Goal: Task Accomplishment & Management: Use online tool/utility

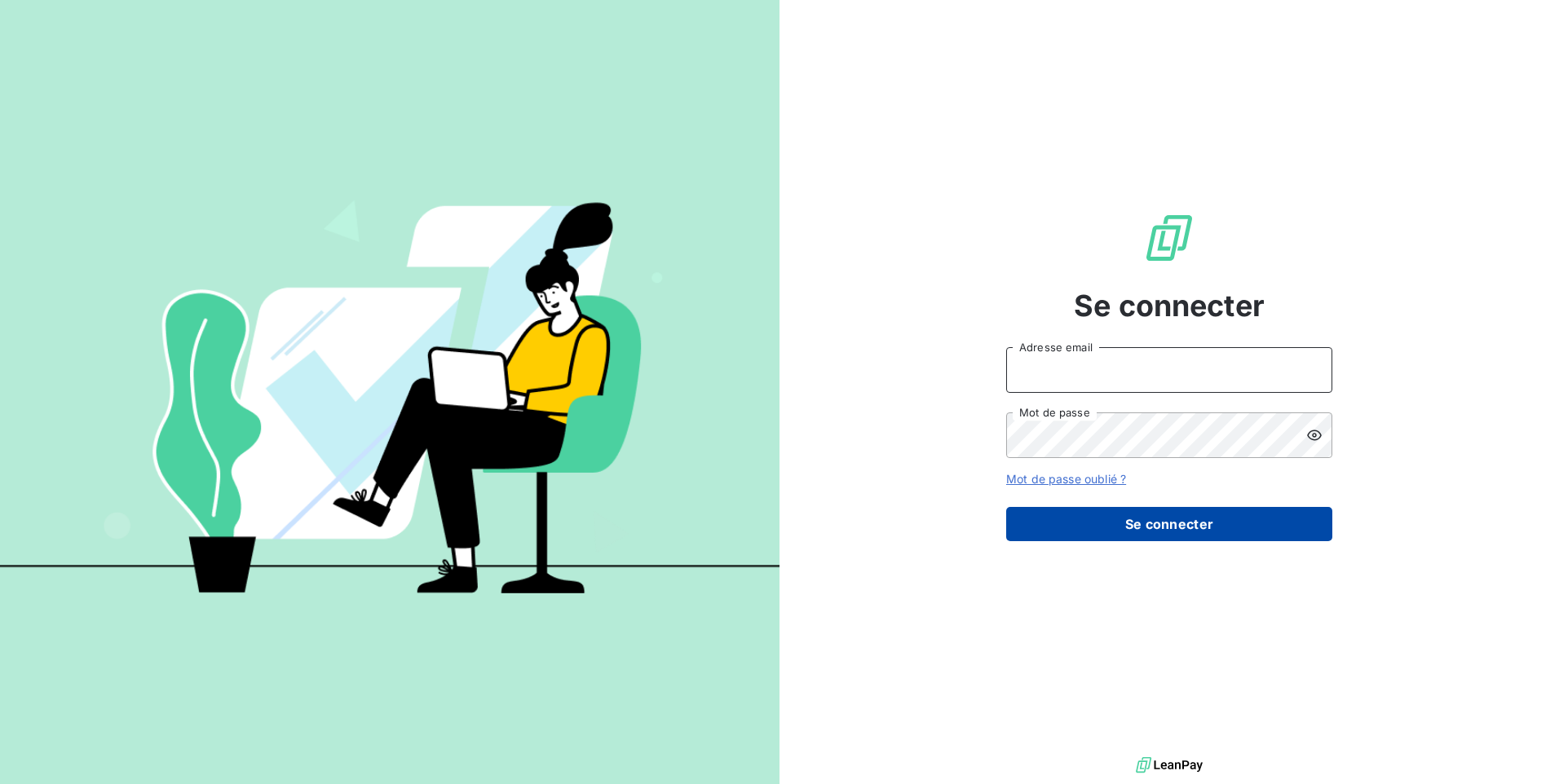
type input "[EMAIL_ADDRESS][DOMAIN_NAME]"
click at [1141, 520] on button "Se connecter" at bounding box center [1169, 523] width 326 height 34
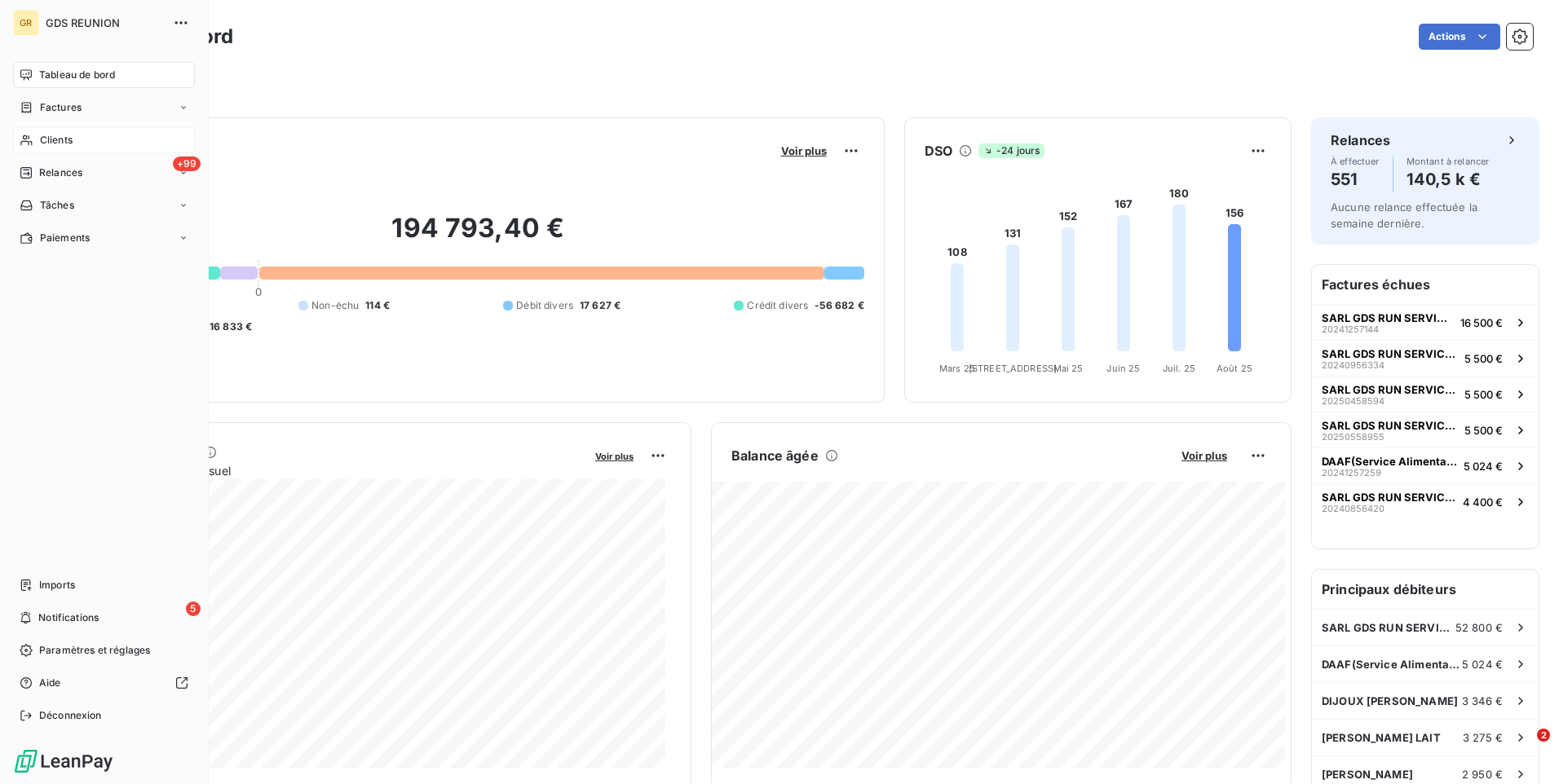
click at [59, 136] on span "Clients" at bounding box center [56, 141] width 32 height 15
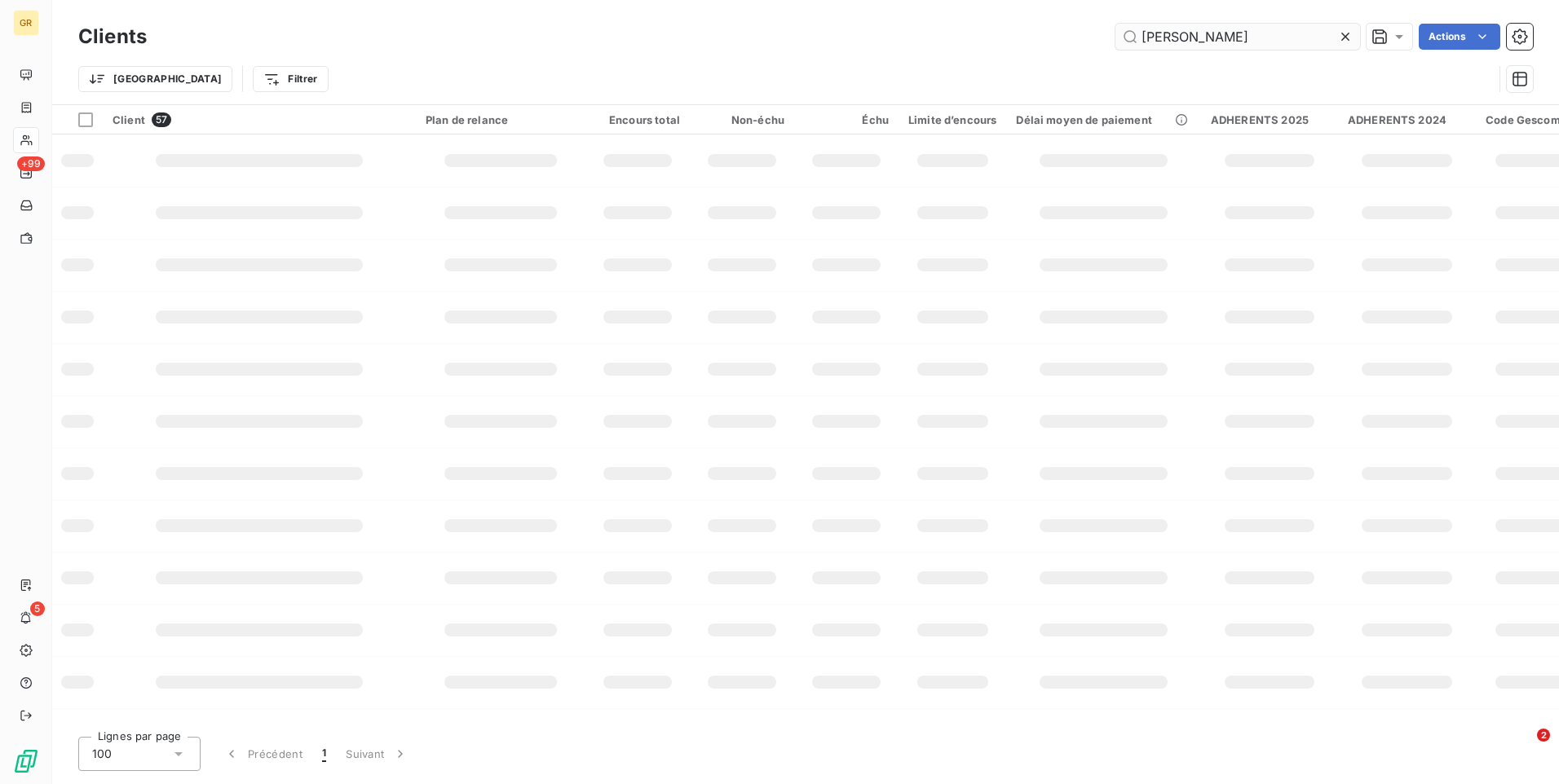
type input "[PERSON_NAME]"
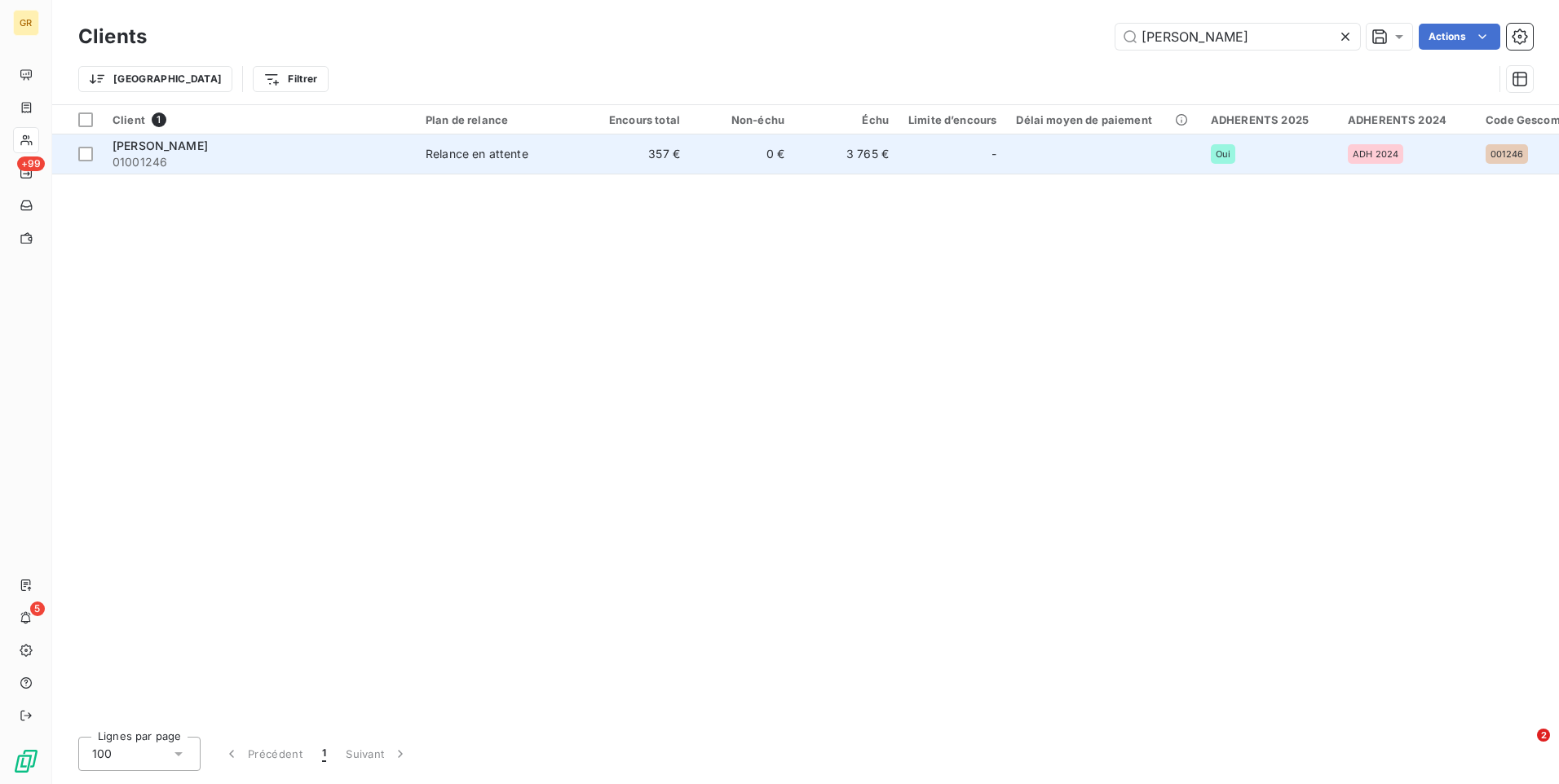
click at [107, 147] on td "[PERSON_NAME] 01001246" at bounding box center [259, 154] width 313 height 39
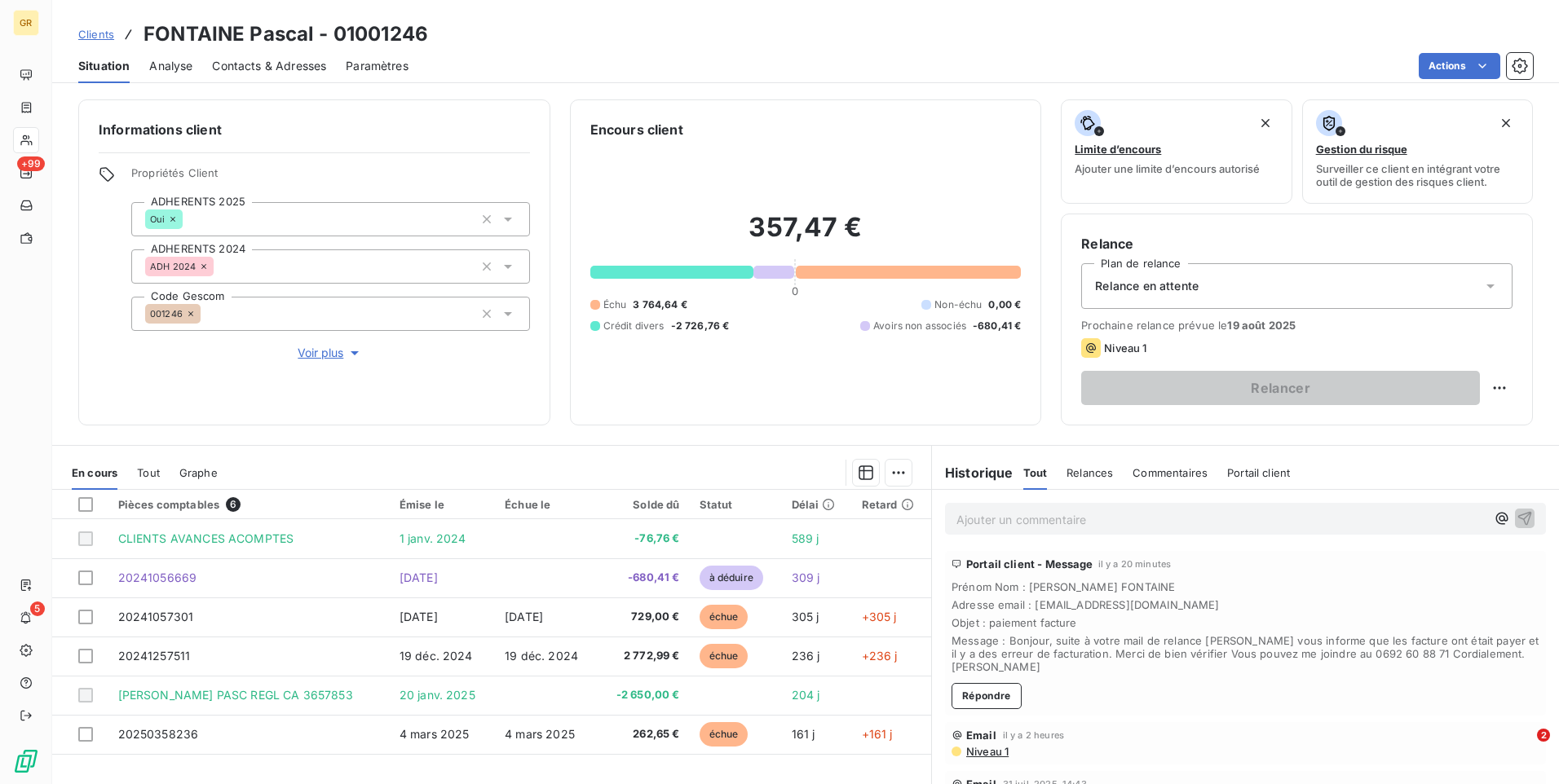
click at [1487, 286] on icon at bounding box center [1491, 286] width 8 height 4
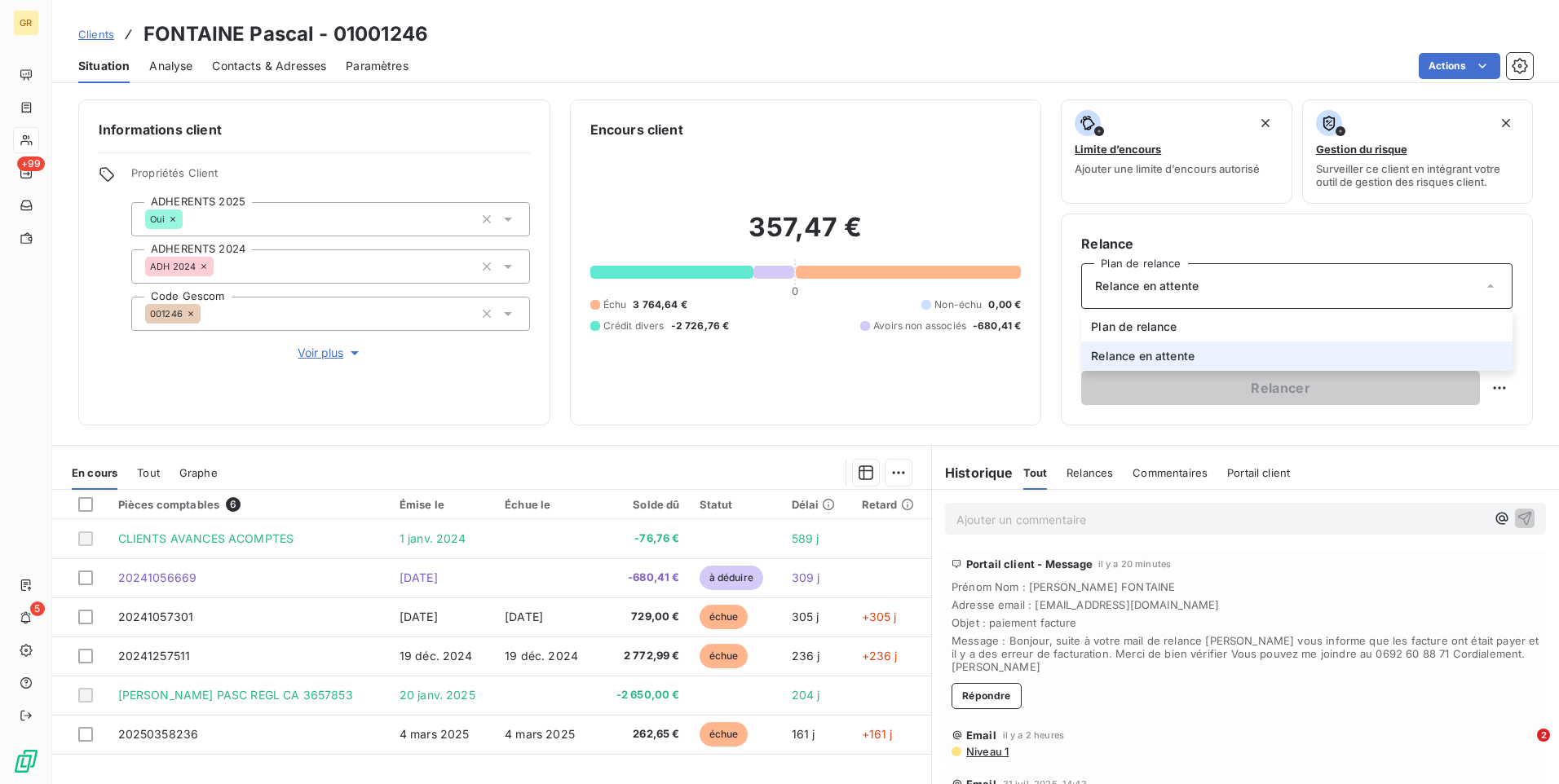
click at [1482, 286] on icon at bounding box center [1491, 286] width 17 height 17
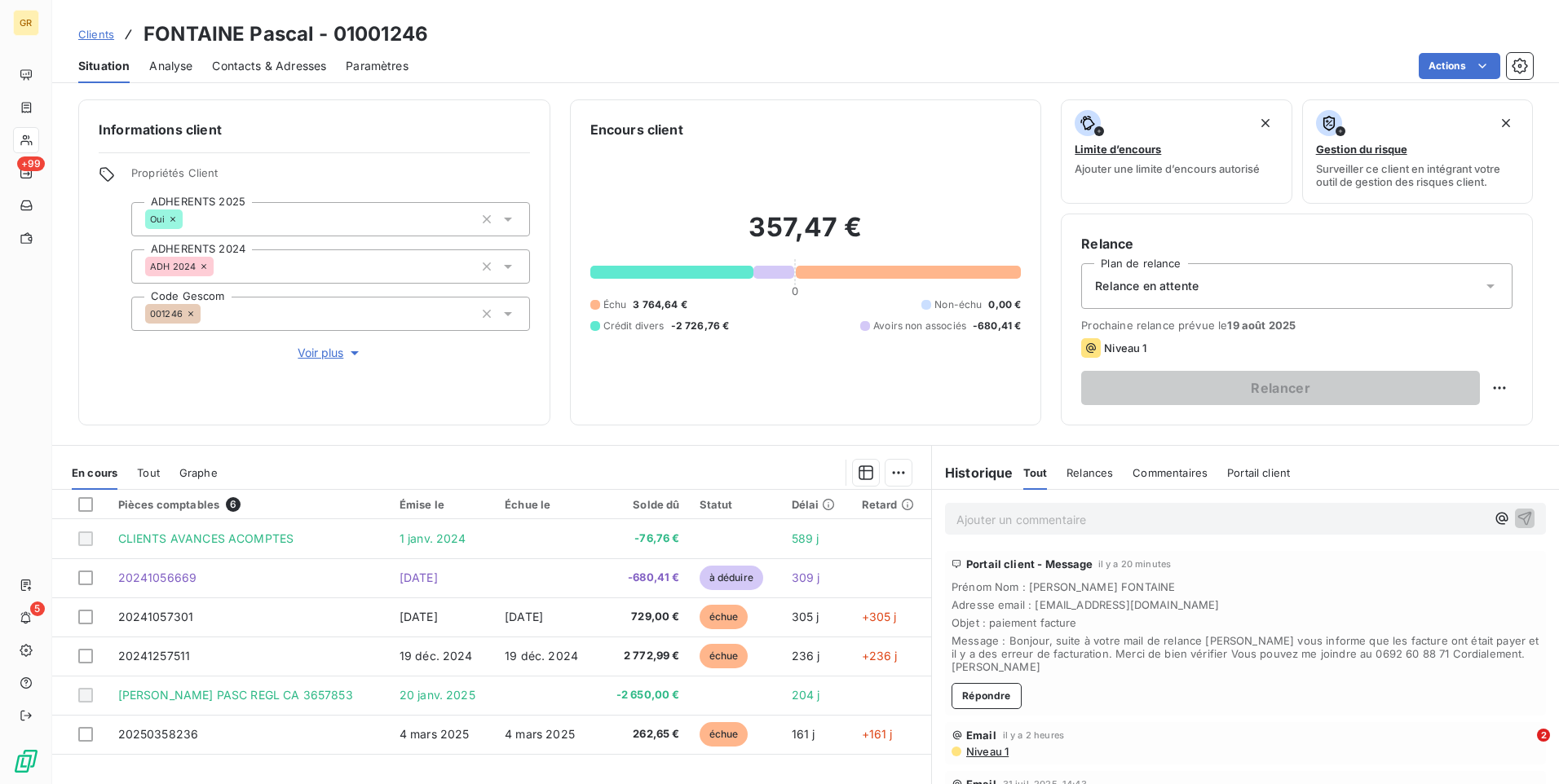
click at [1483, 285] on icon at bounding box center [1491, 286] width 17 height 17
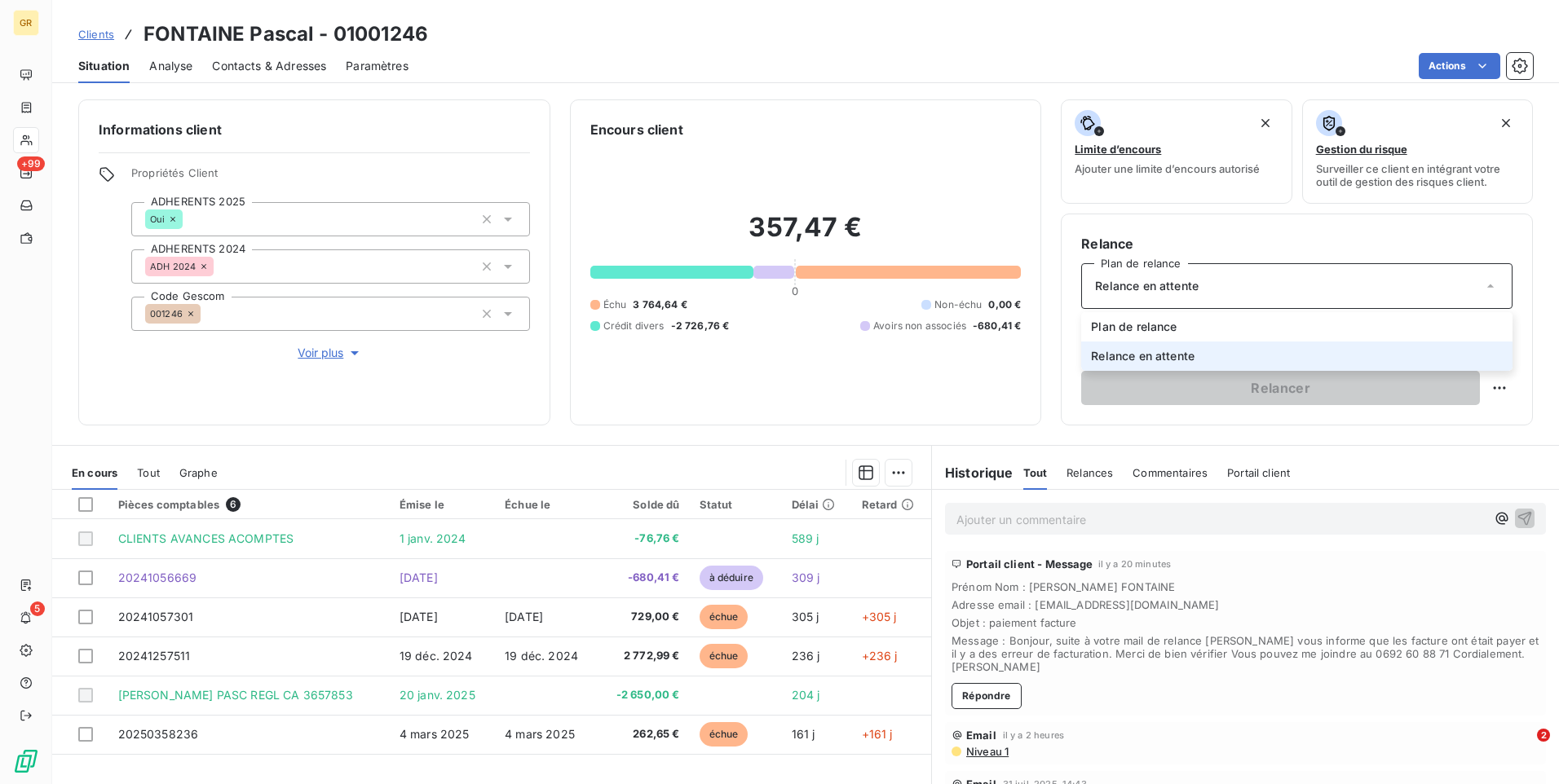
click at [1483, 285] on icon at bounding box center [1491, 286] width 17 height 17
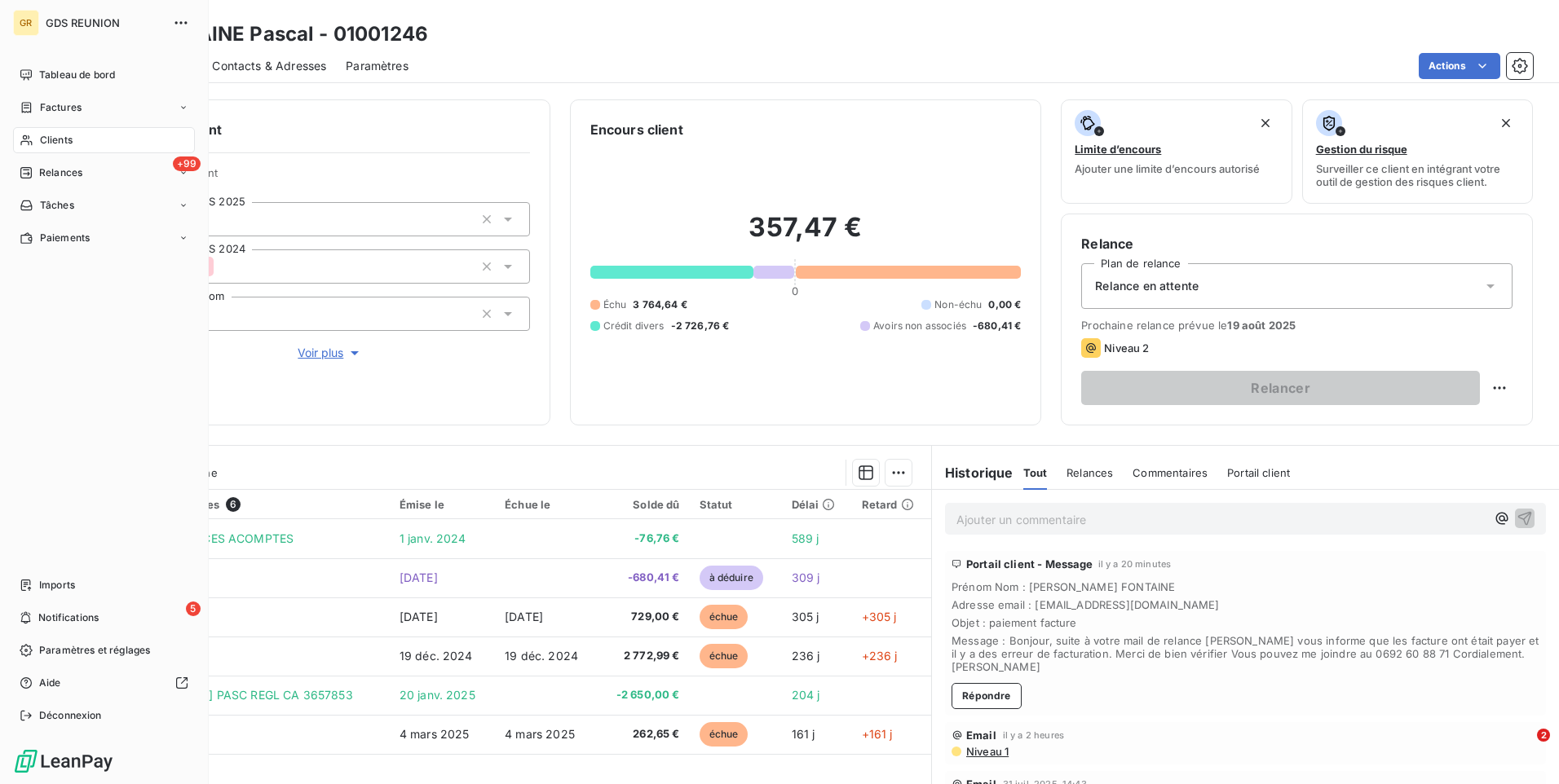
click at [57, 135] on span "Clients" at bounding box center [56, 141] width 32 height 15
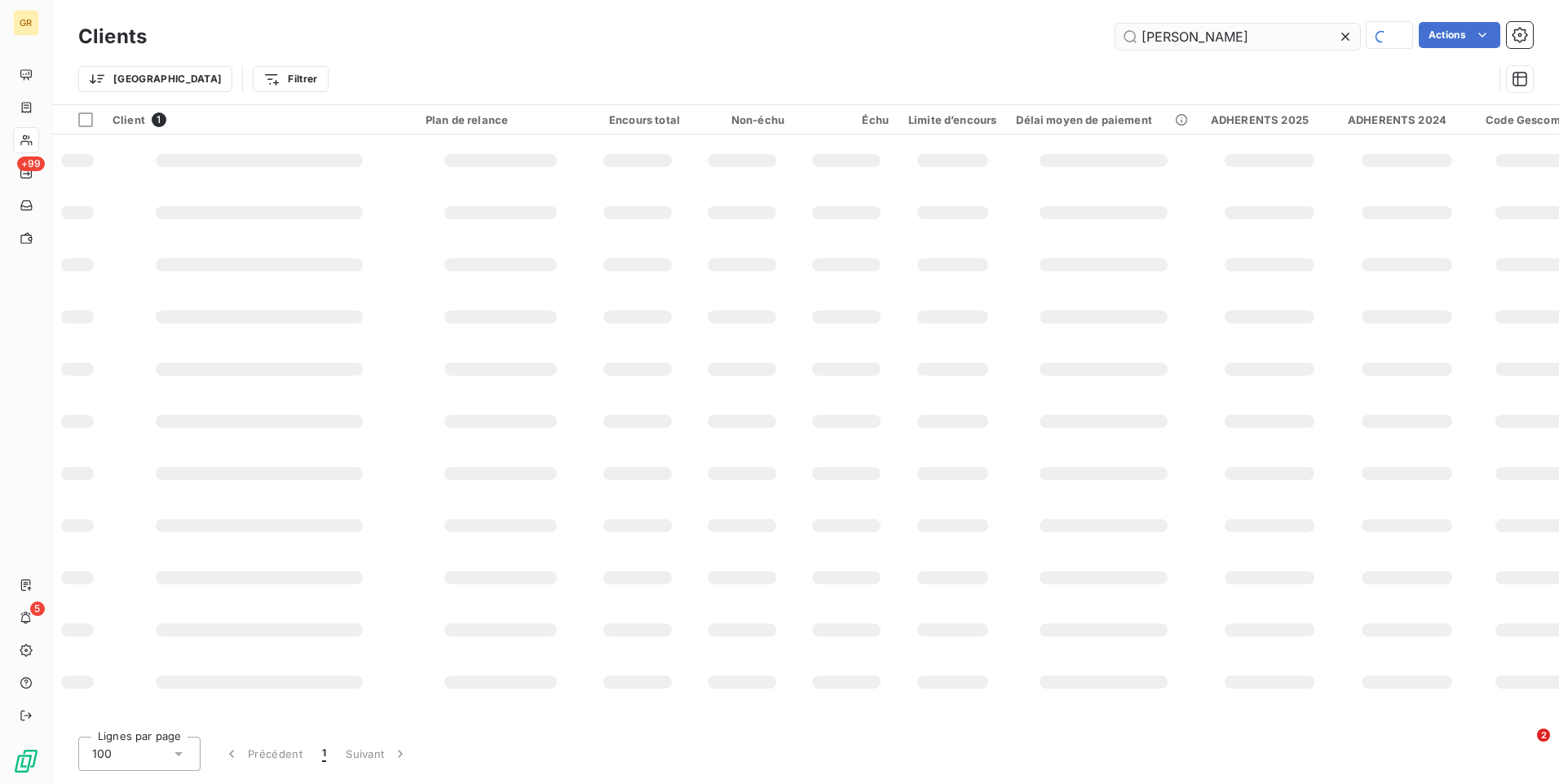
click at [1289, 30] on input "[PERSON_NAME]" at bounding box center [1238, 36] width 245 height 26
type input "F"
type input "liegault"
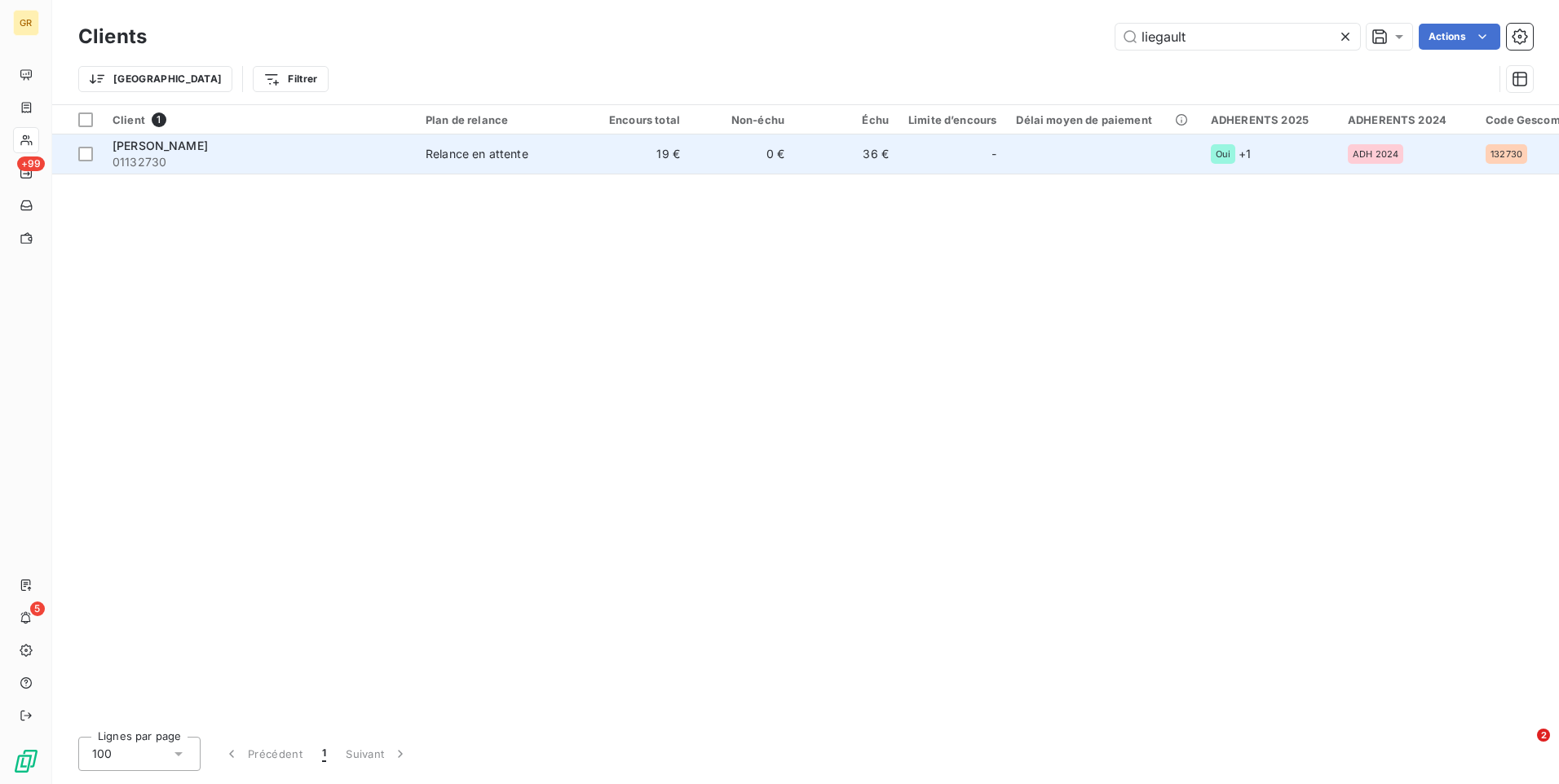
click at [196, 154] on span "01132730" at bounding box center [259, 162] width 294 height 17
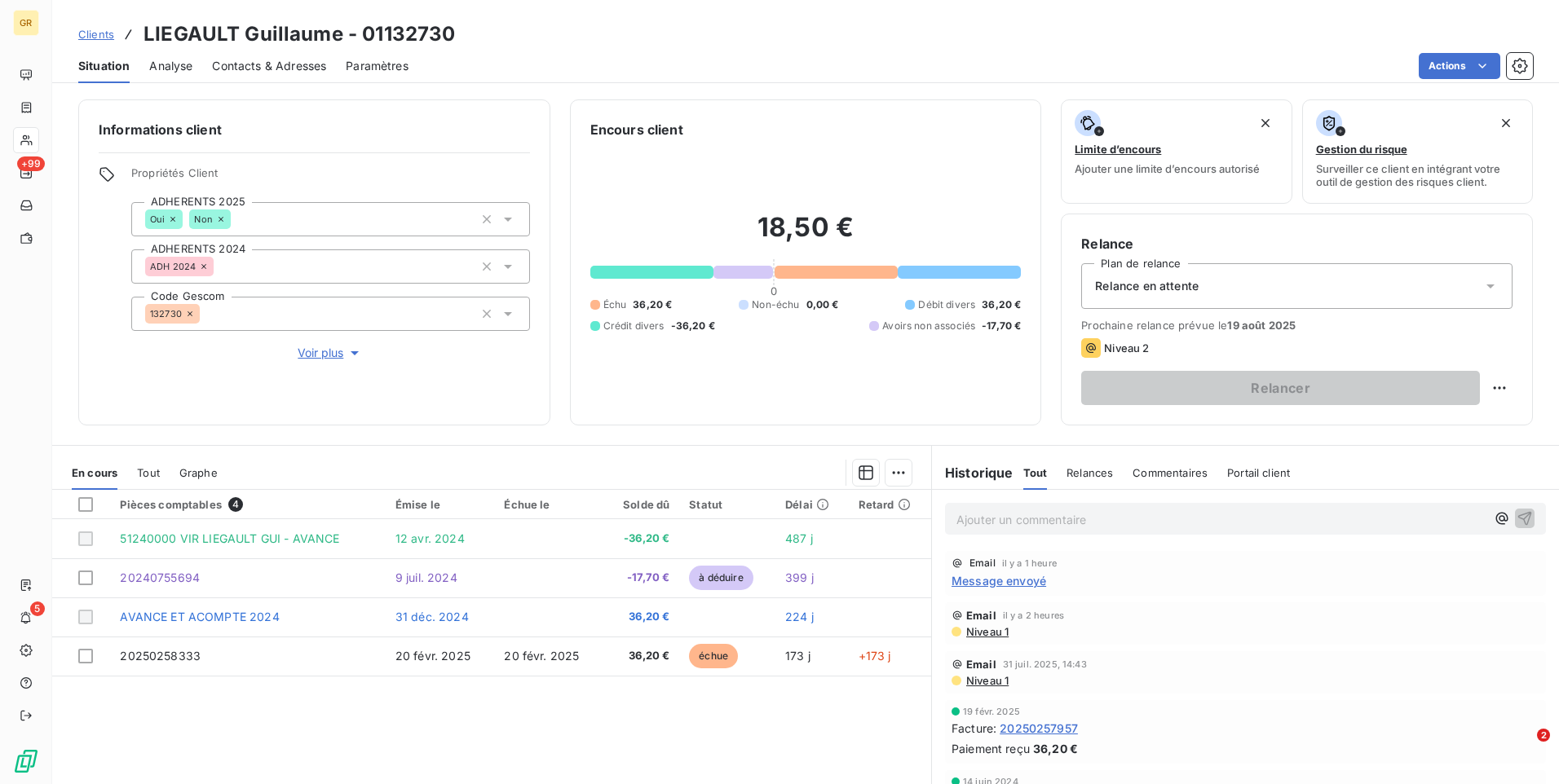
click at [1030, 582] on span "Message envoyé" at bounding box center [999, 581] width 95 height 17
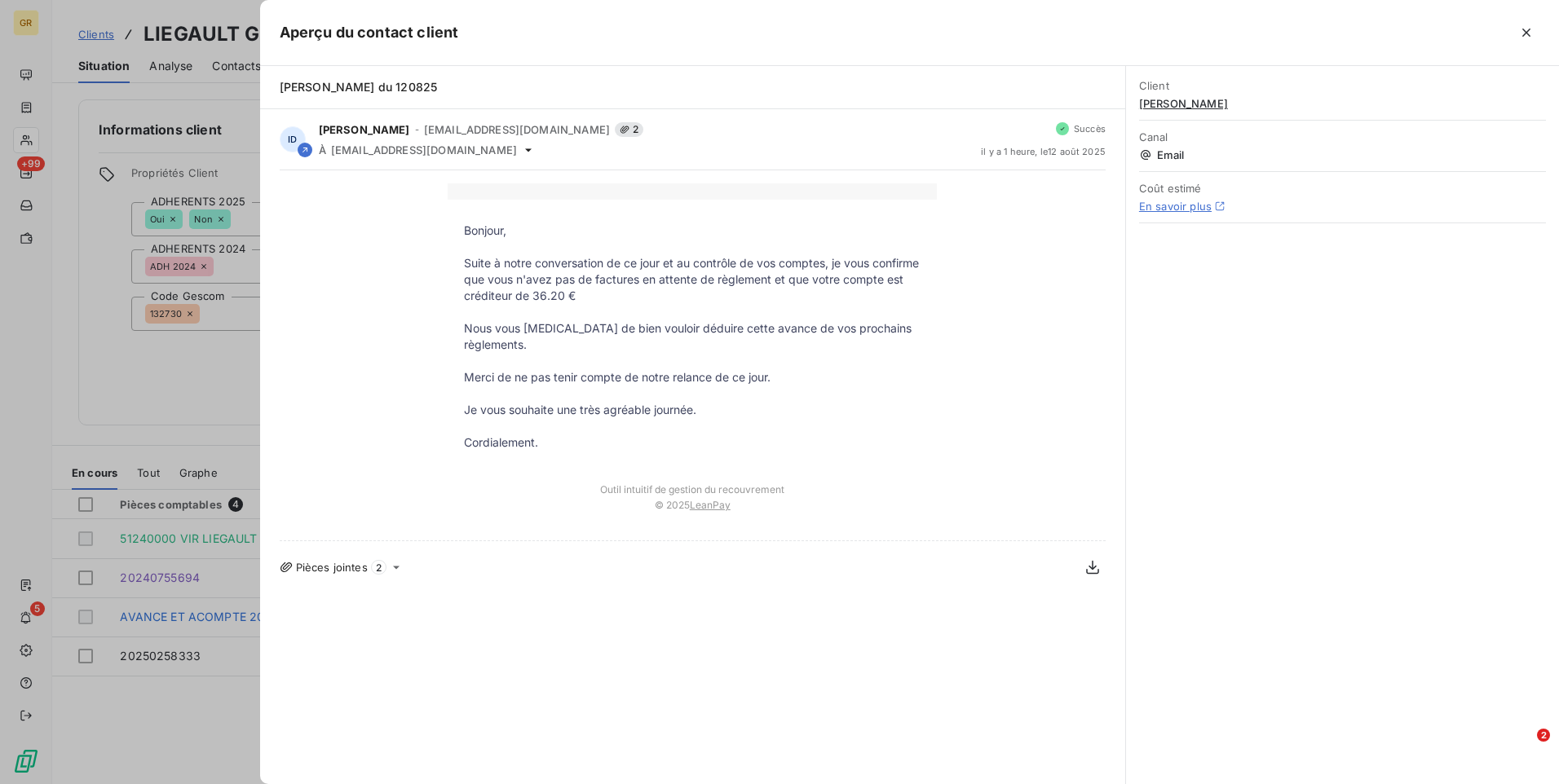
click at [189, 353] on div at bounding box center [779, 392] width 1559 height 784
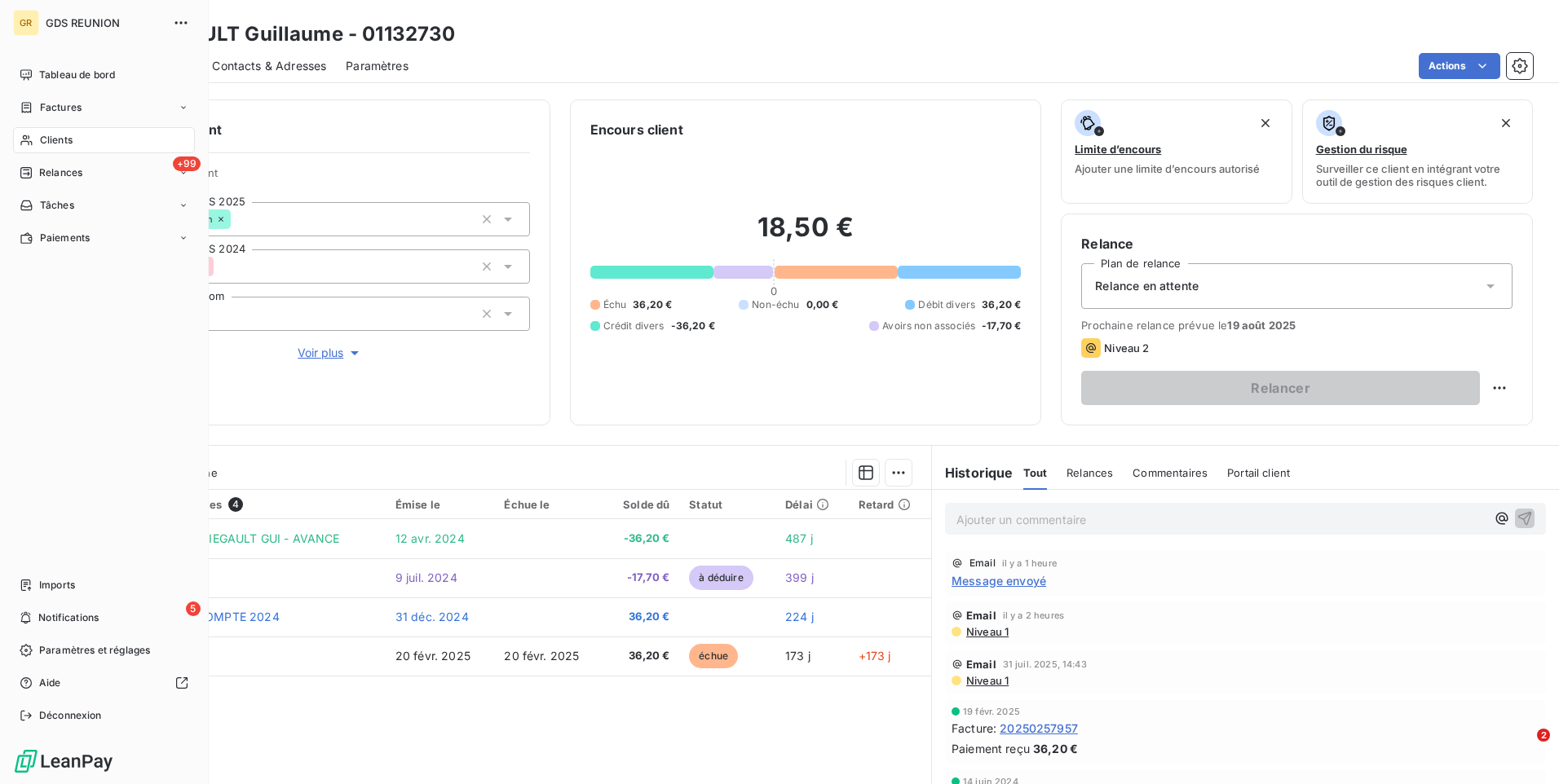
click at [66, 142] on span "Clients" at bounding box center [56, 141] width 32 height 15
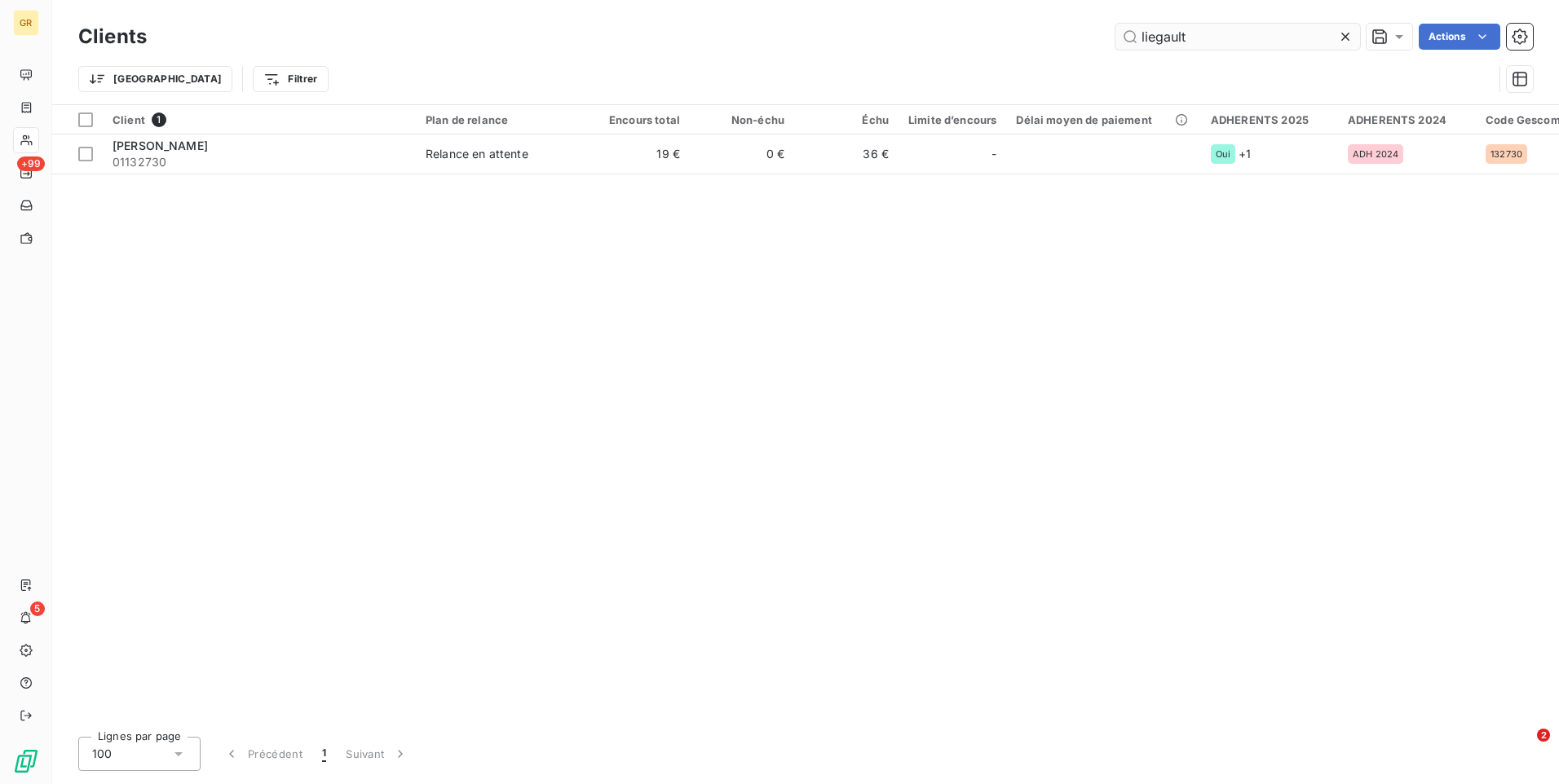
click at [1202, 45] on input "liegault" at bounding box center [1238, 36] width 245 height 26
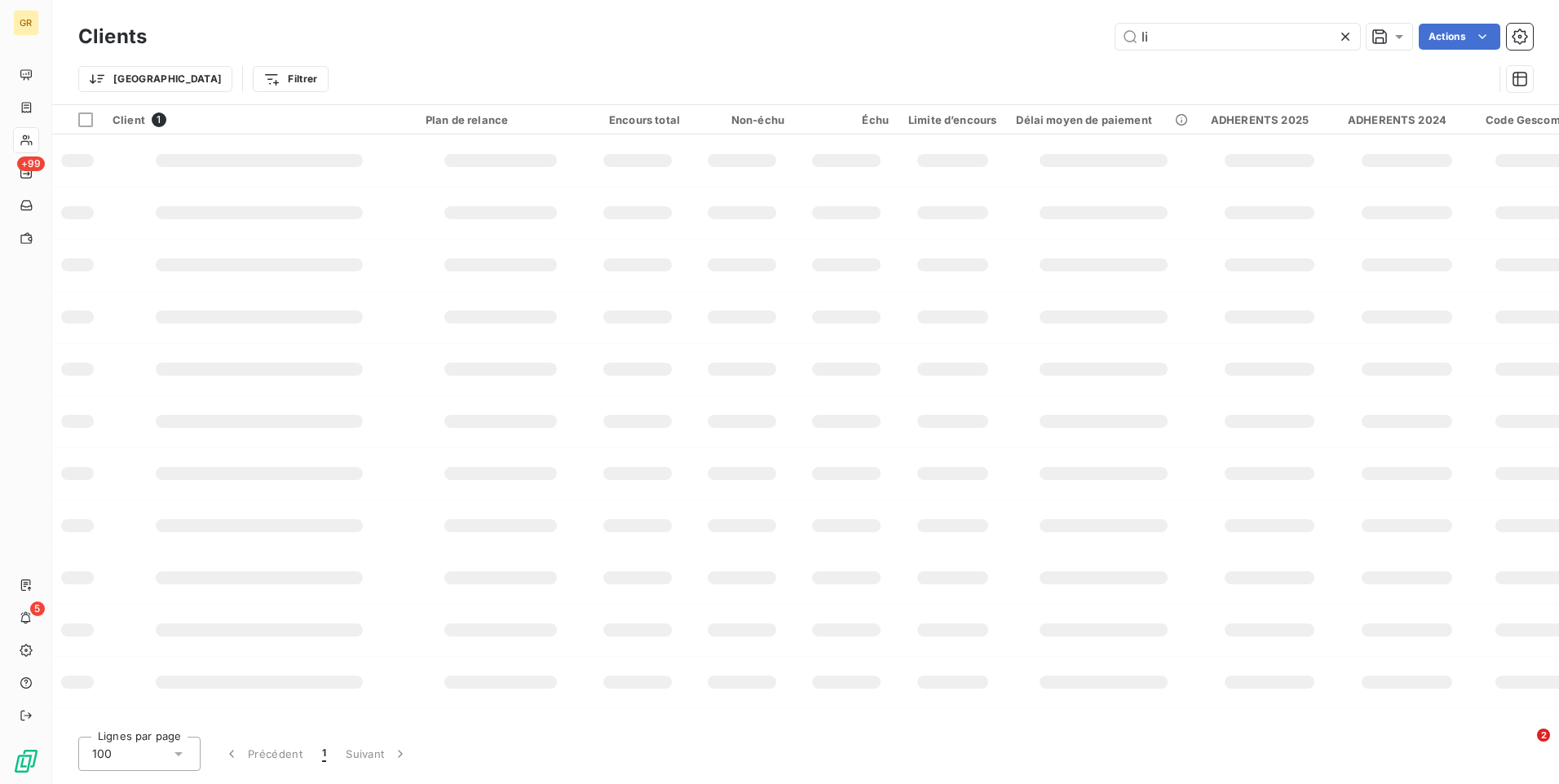
type input "l"
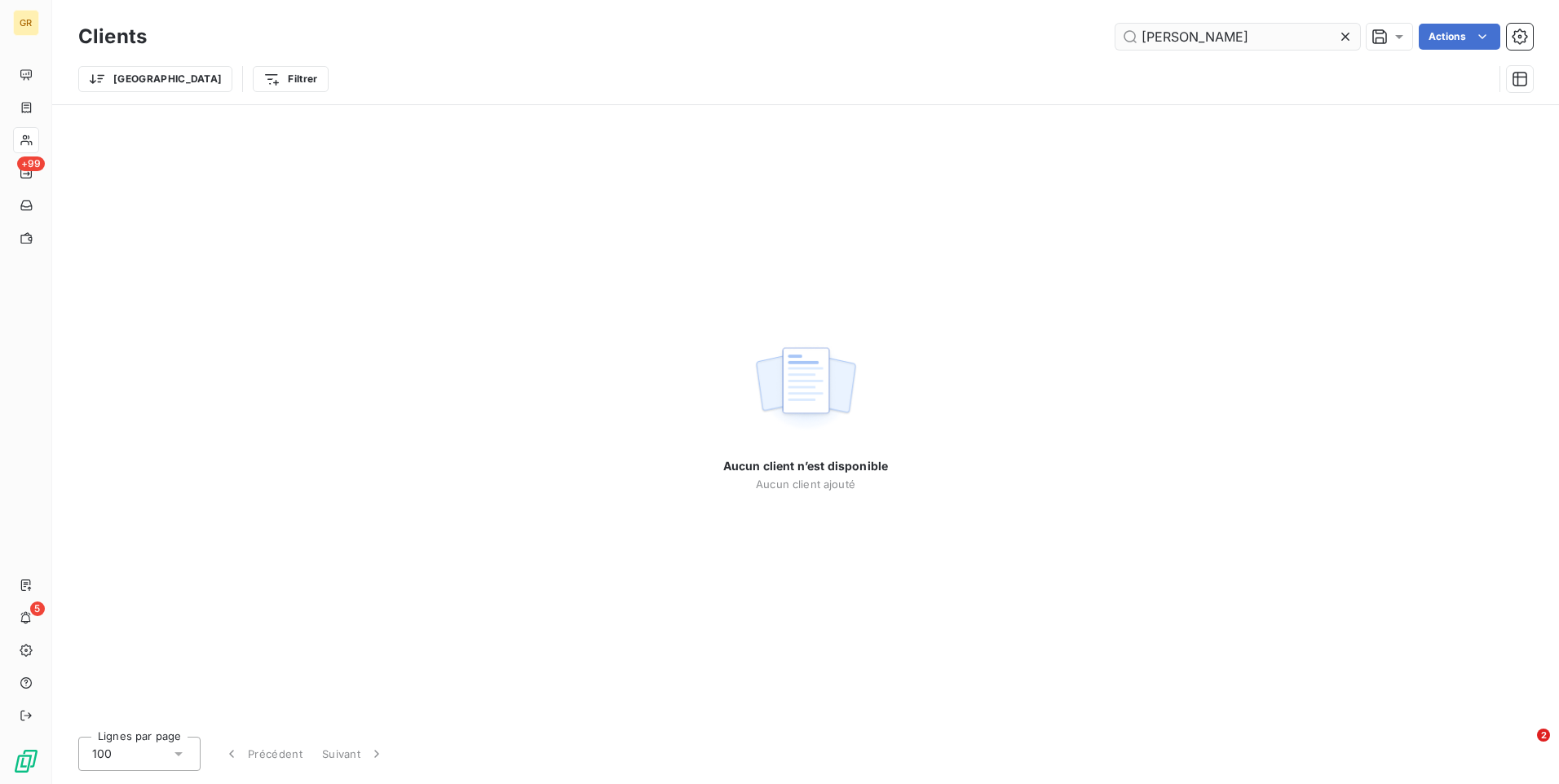
click at [1193, 32] on input "[PERSON_NAME]" at bounding box center [1238, 36] width 245 height 26
click at [1170, 42] on input "[PERSON_NAME]" at bounding box center [1238, 36] width 245 height 26
drag, startPoint x: 1173, startPoint y: 41, endPoint x: 1244, endPoint y: 39, distance: 71.0
click at [1244, 39] on input "[PERSON_NAME]" at bounding box center [1238, 36] width 245 height 26
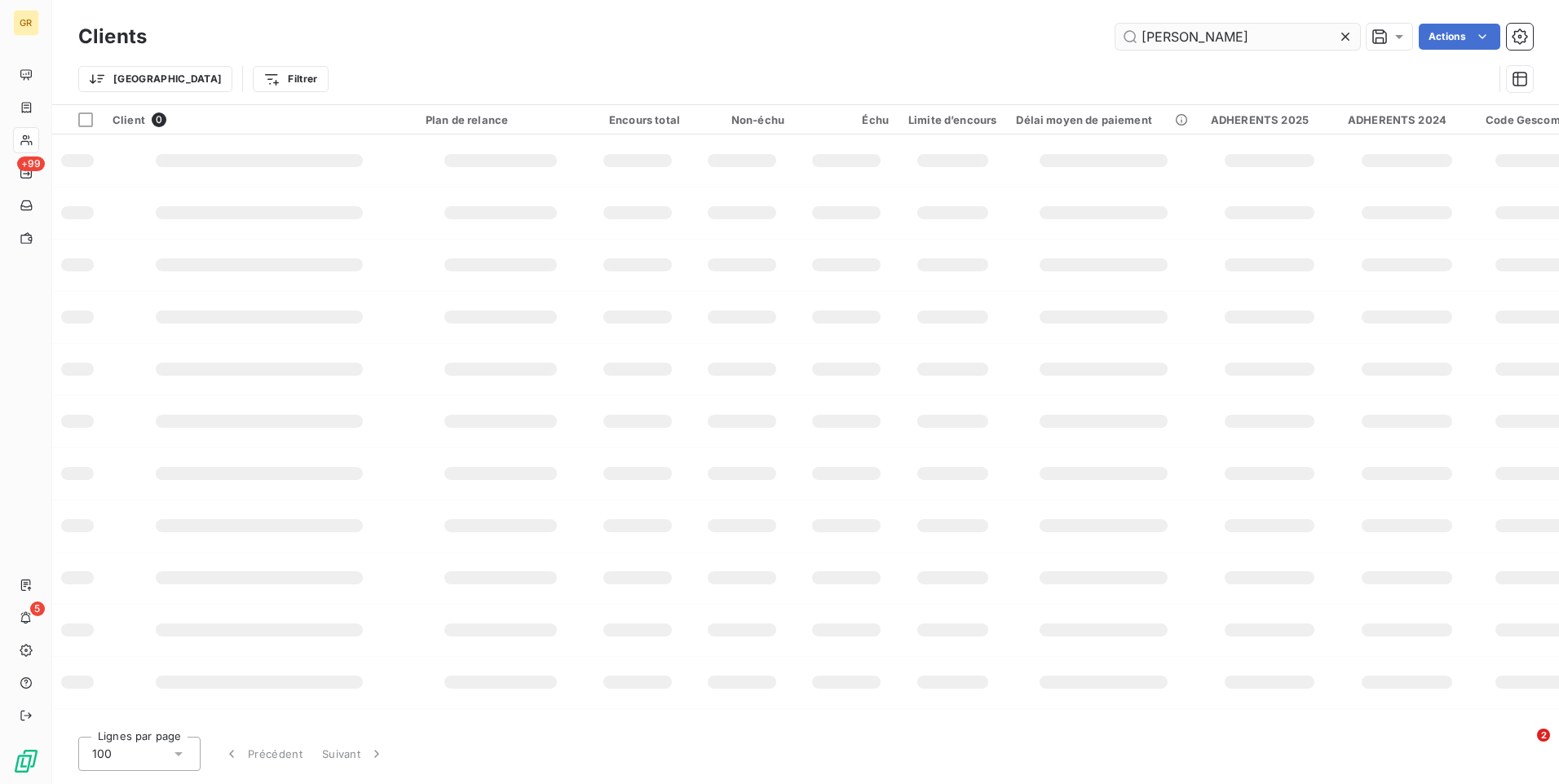
type input "[PERSON_NAME]"
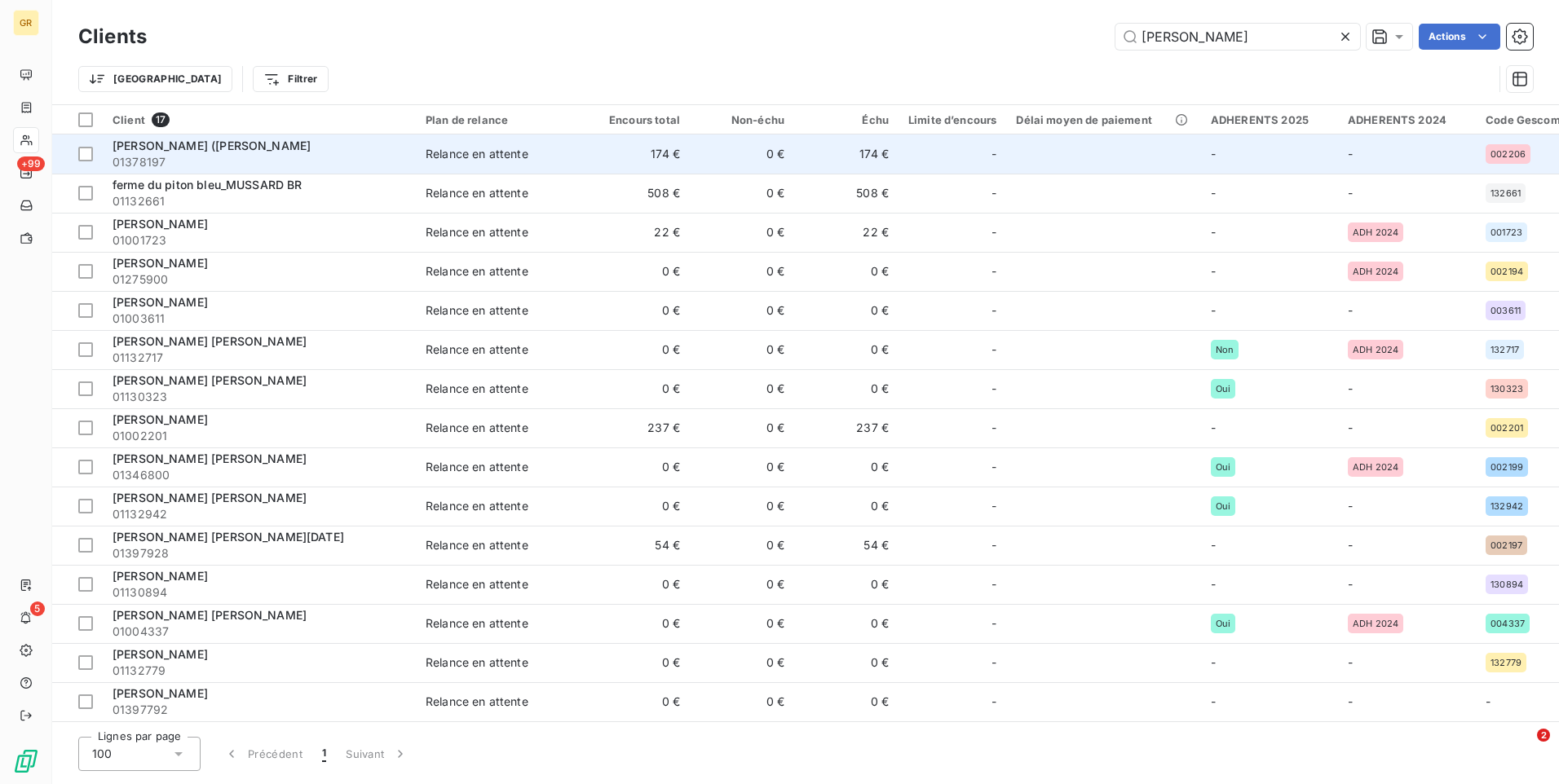
click at [221, 156] on span "01378197" at bounding box center [259, 162] width 294 height 17
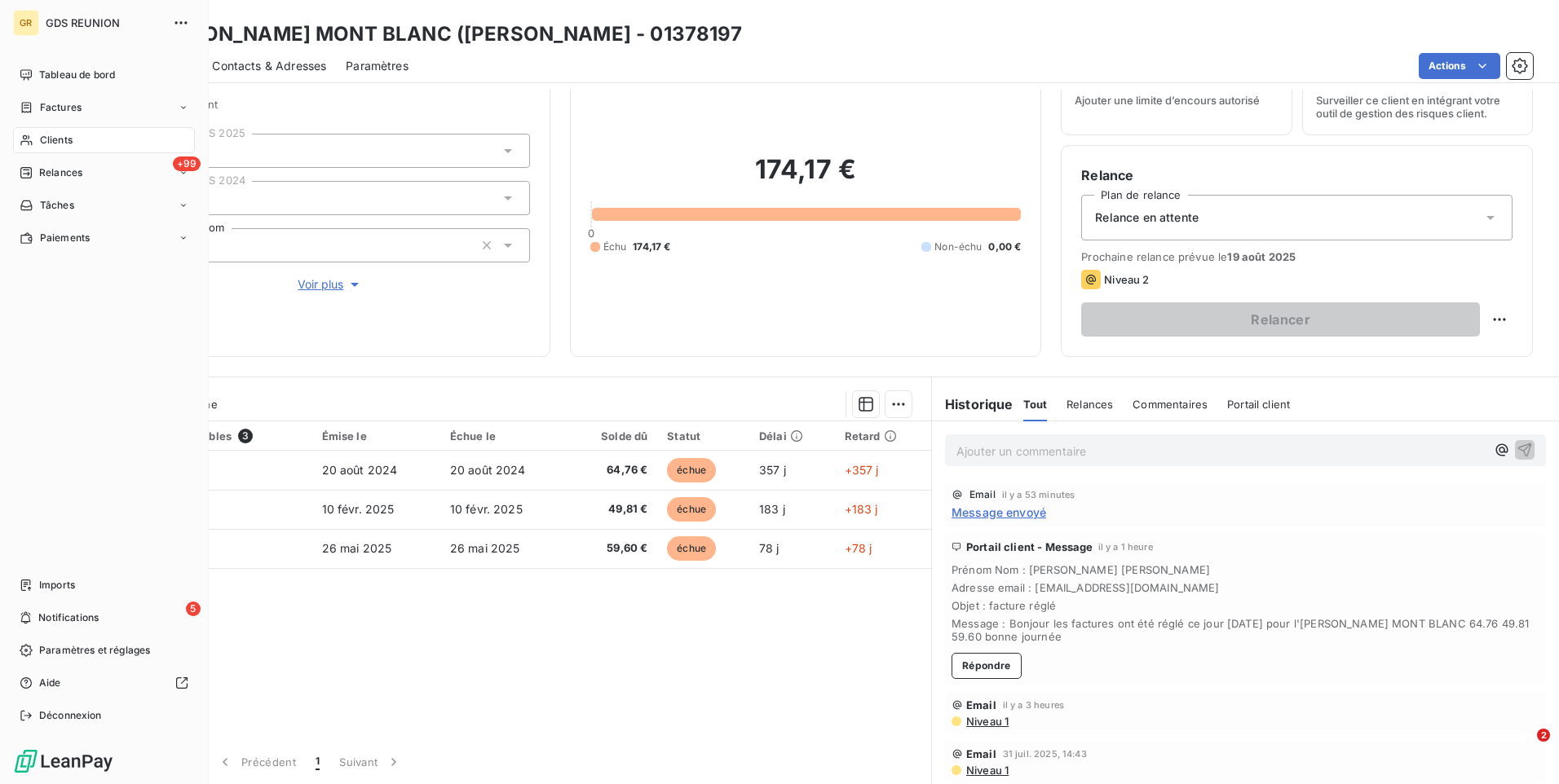
click at [58, 141] on span "Clients" at bounding box center [56, 141] width 32 height 15
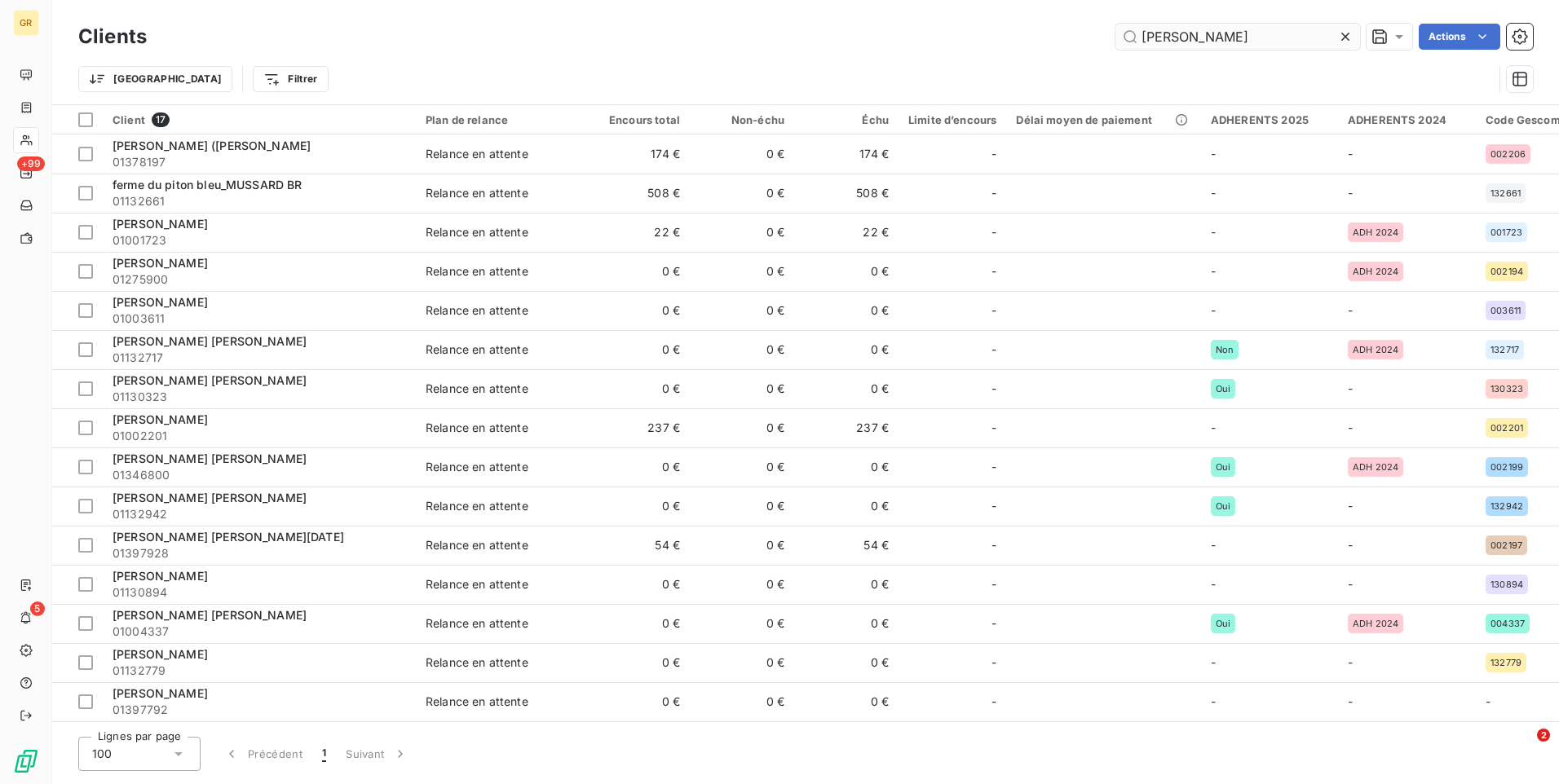
click at [1209, 44] on input "[PERSON_NAME]" at bounding box center [1238, 36] width 245 height 26
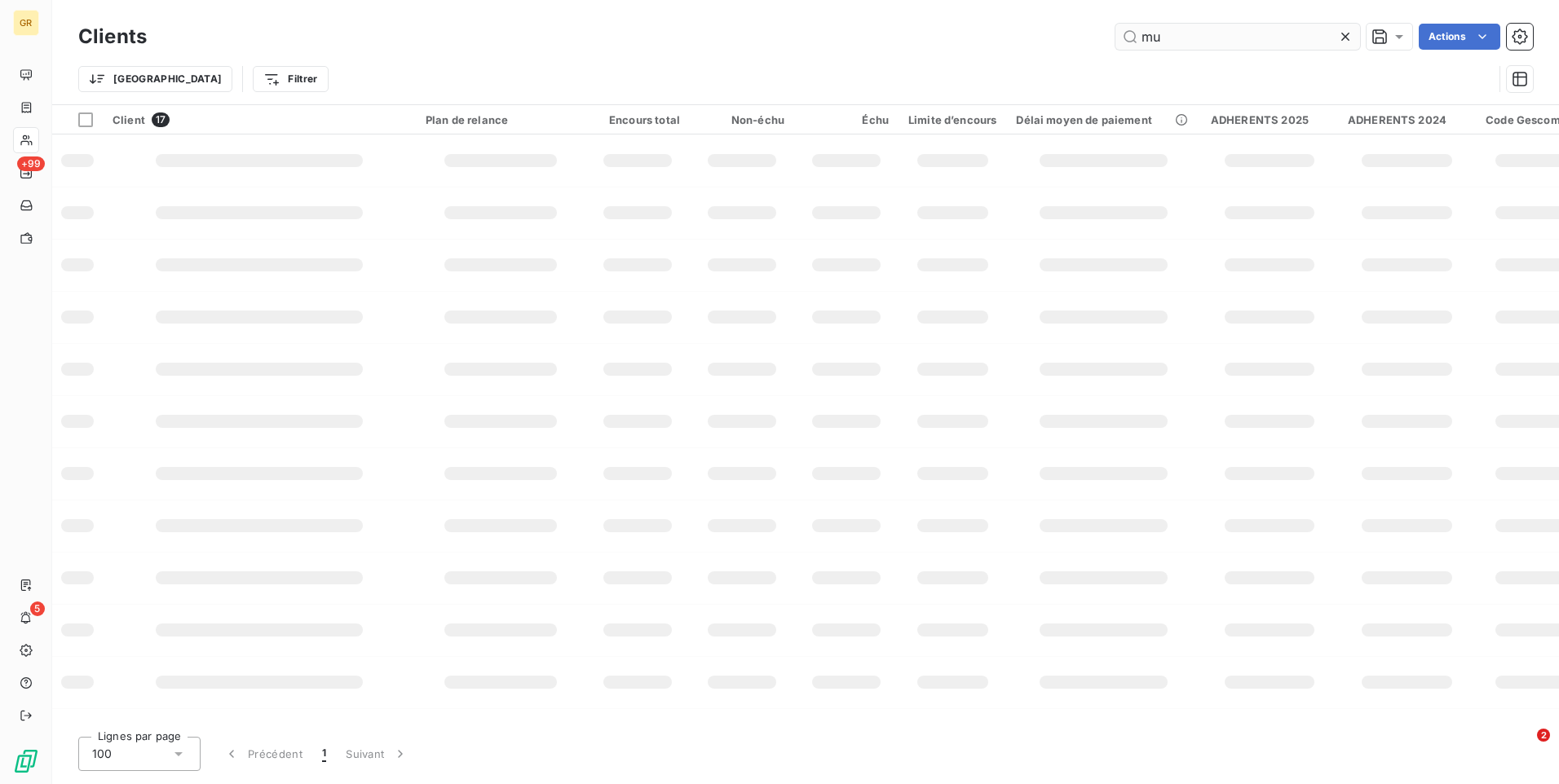
type input "m"
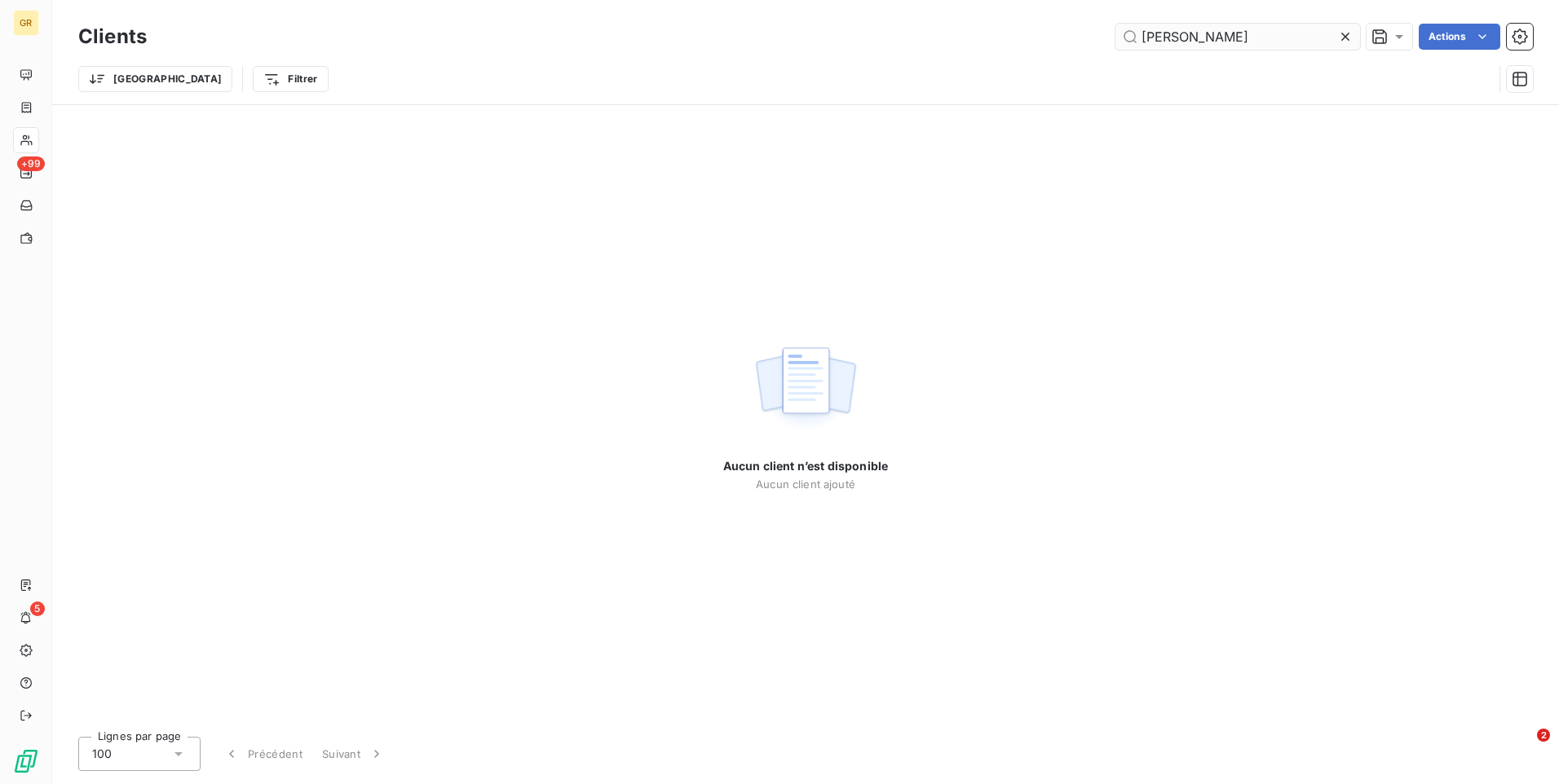
click at [1163, 41] on input "[PERSON_NAME]" at bounding box center [1238, 36] width 245 height 26
click at [1176, 35] on input "[PERSON_NAME]" at bounding box center [1238, 36] width 245 height 26
click at [1184, 38] on input "dijoux" at bounding box center [1238, 36] width 245 height 26
type input "d"
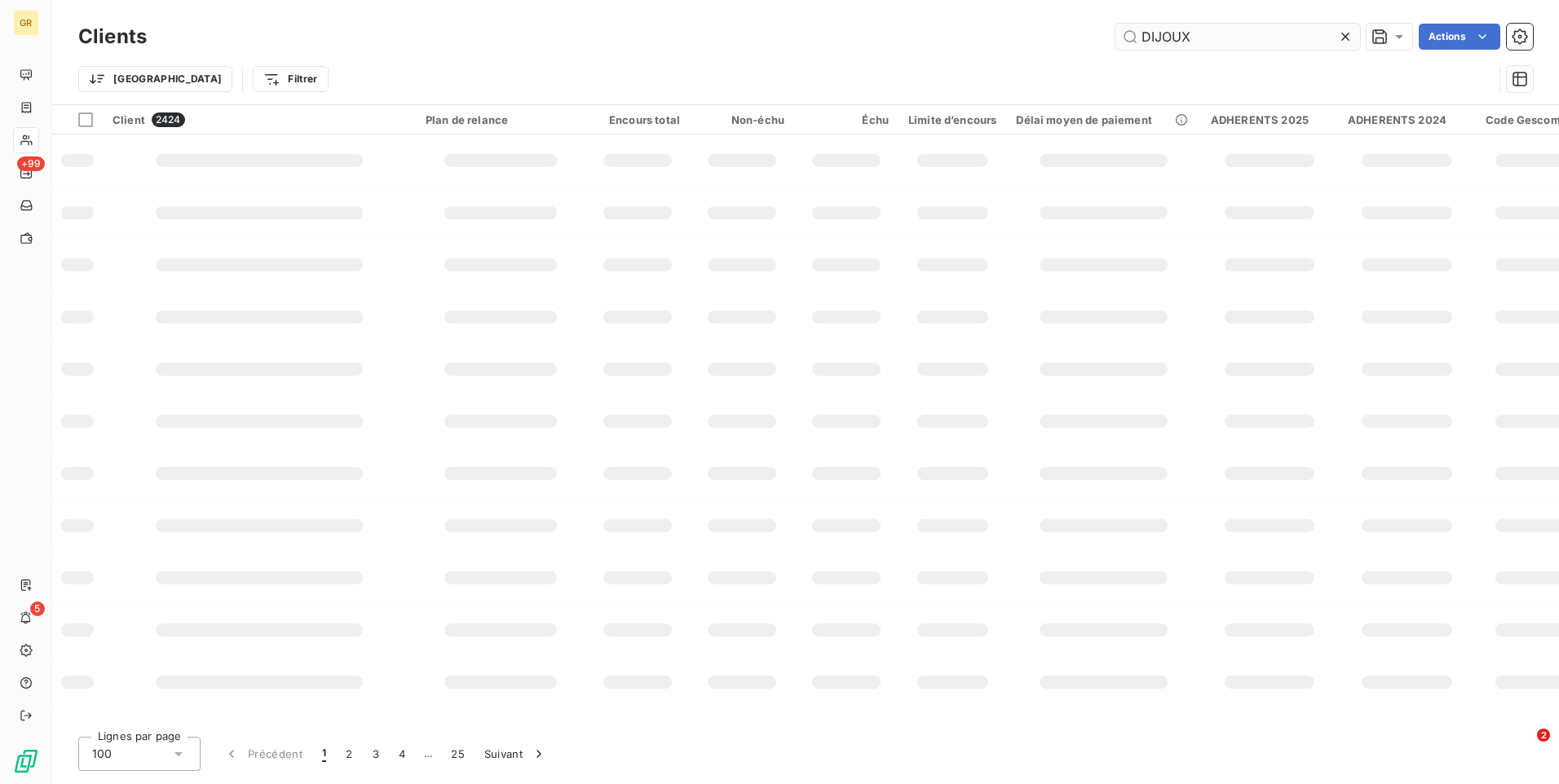
type input "DIJOUX"
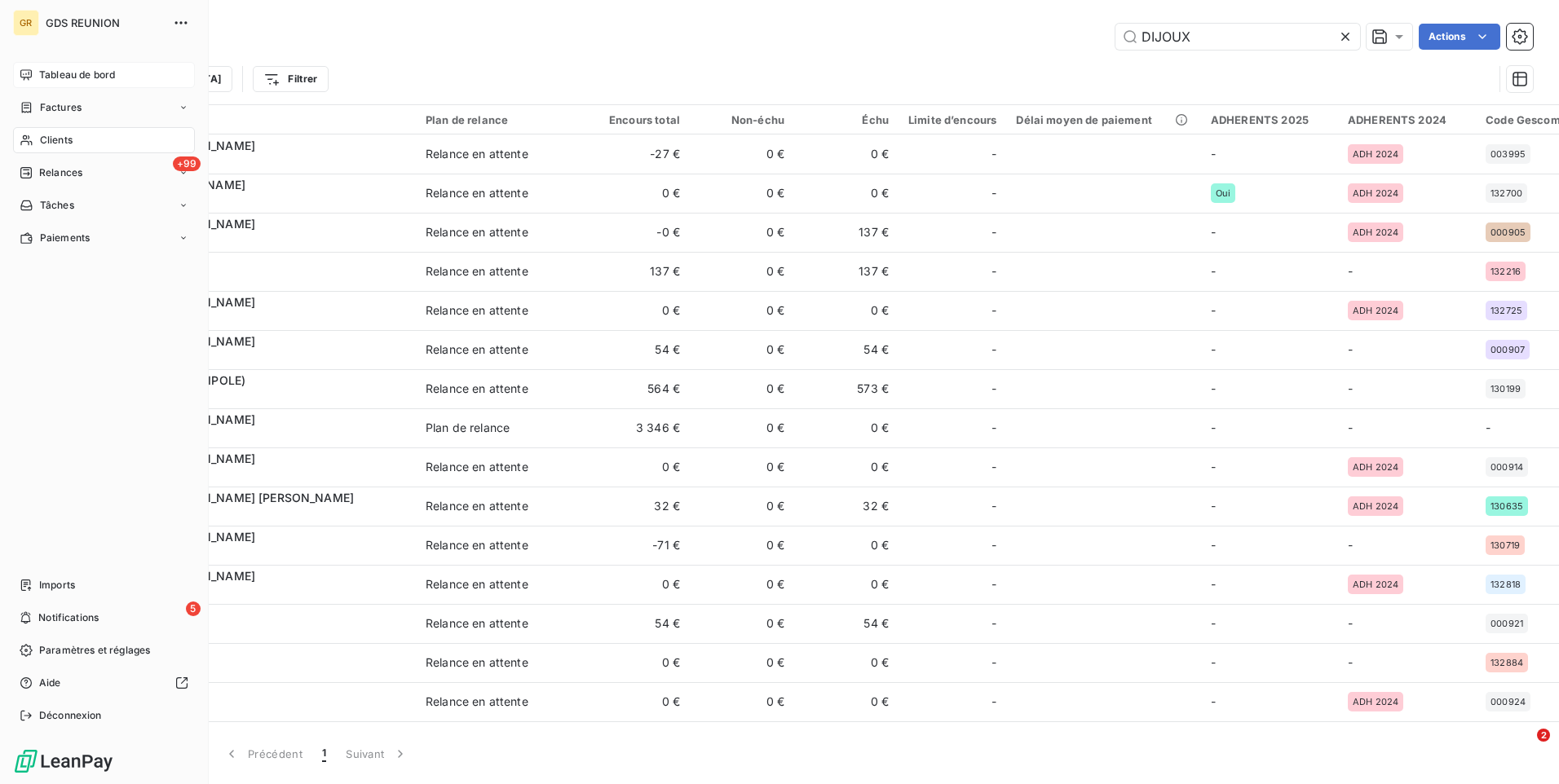
click at [82, 78] on span "Tableau de bord" at bounding box center [77, 75] width 76 height 15
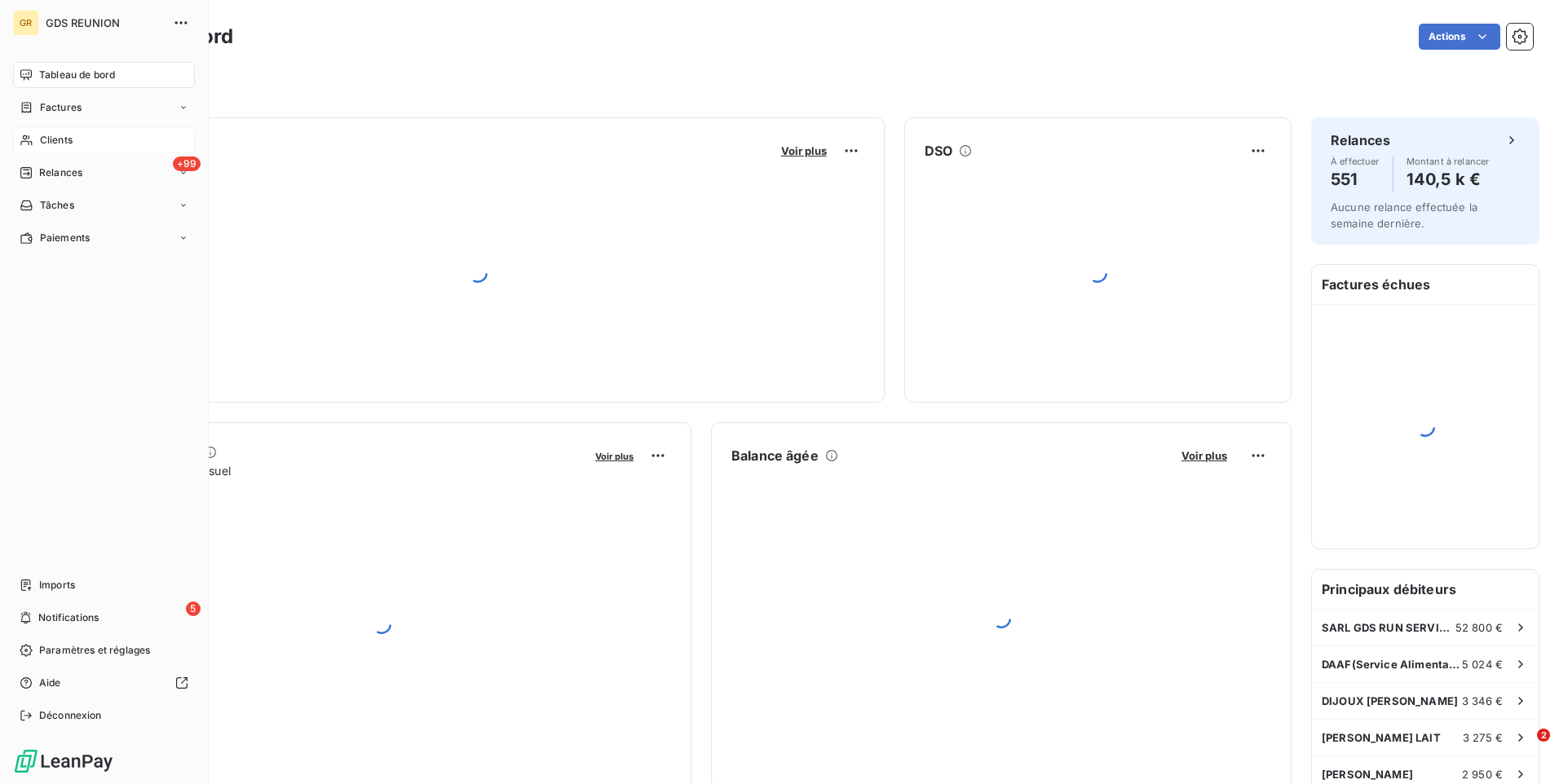
click at [65, 137] on span "Clients" at bounding box center [56, 141] width 32 height 15
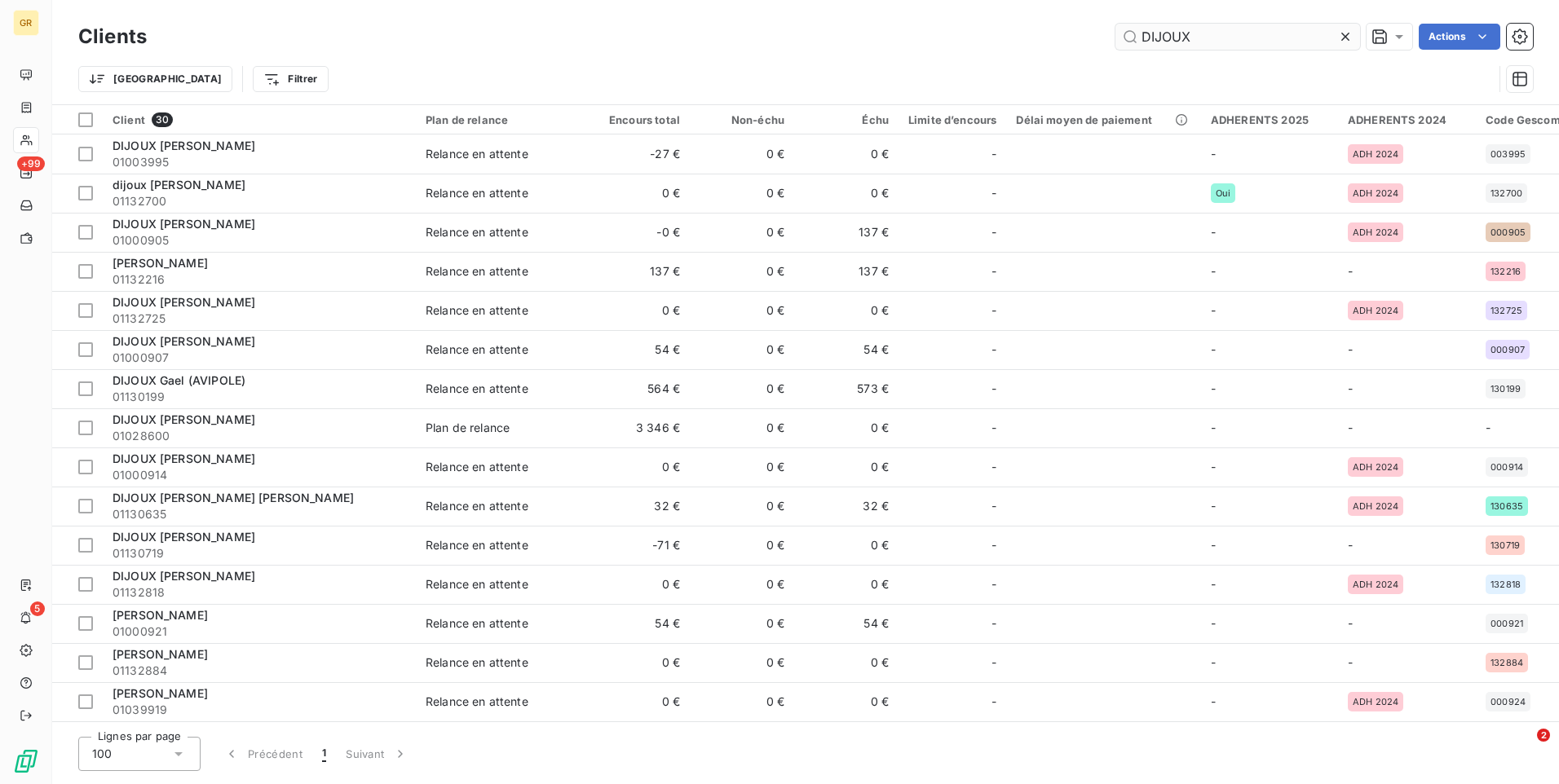
click at [1199, 37] on input "DIJOUX" at bounding box center [1238, 36] width 245 height 26
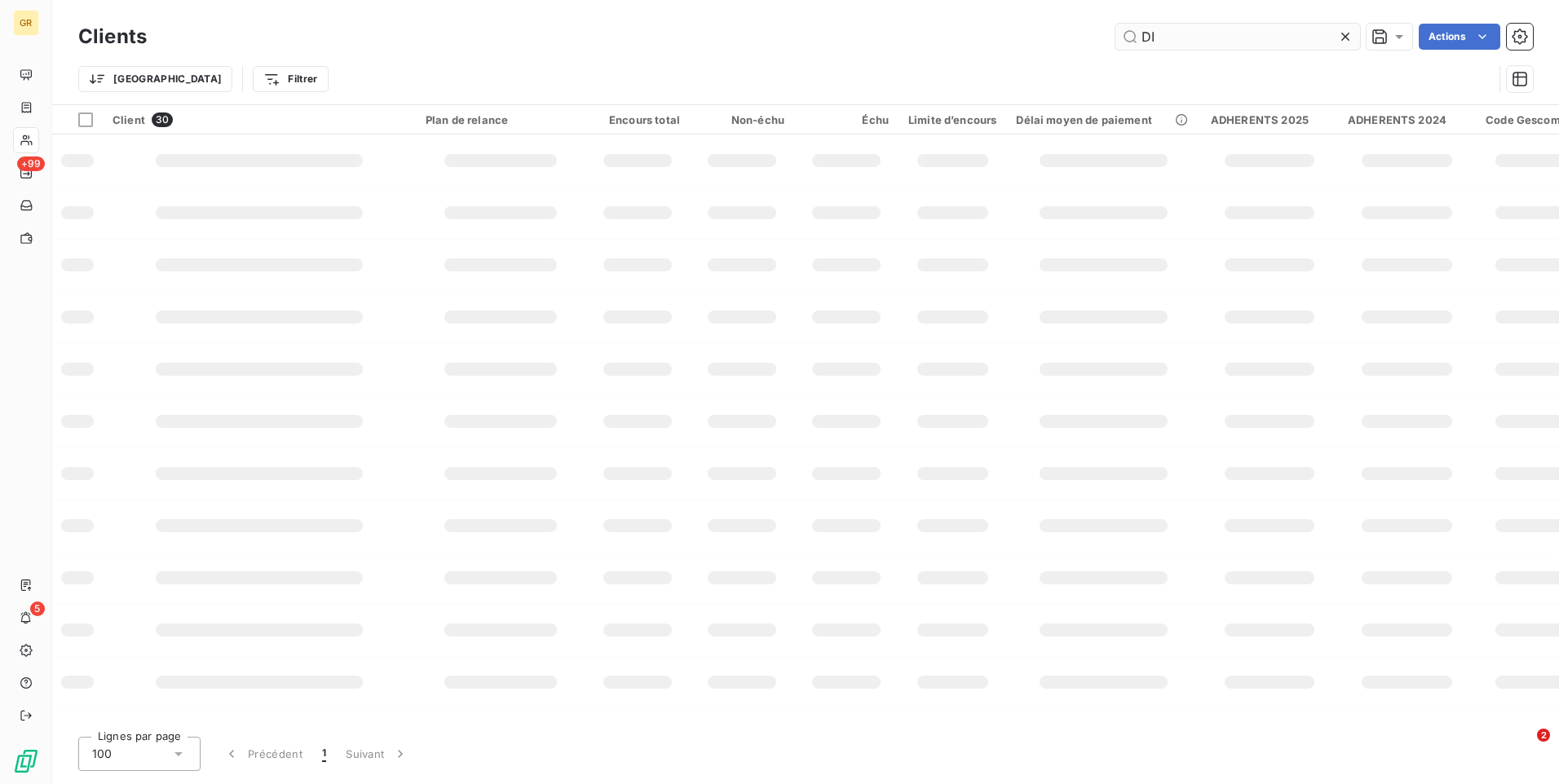
type input "D"
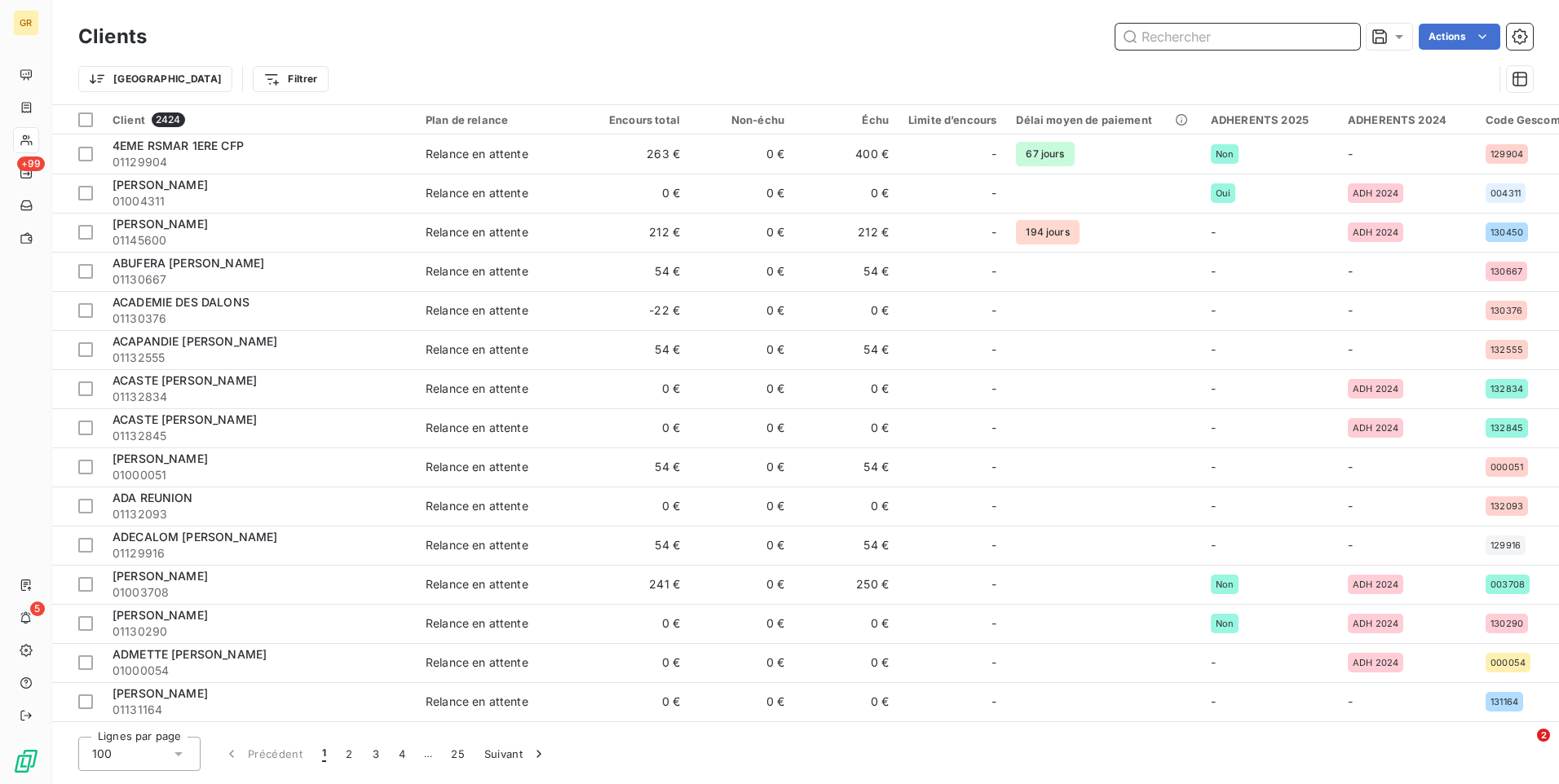
click at [1162, 31] on input "text" at bounding box center [1238, 36] width 245 height 26
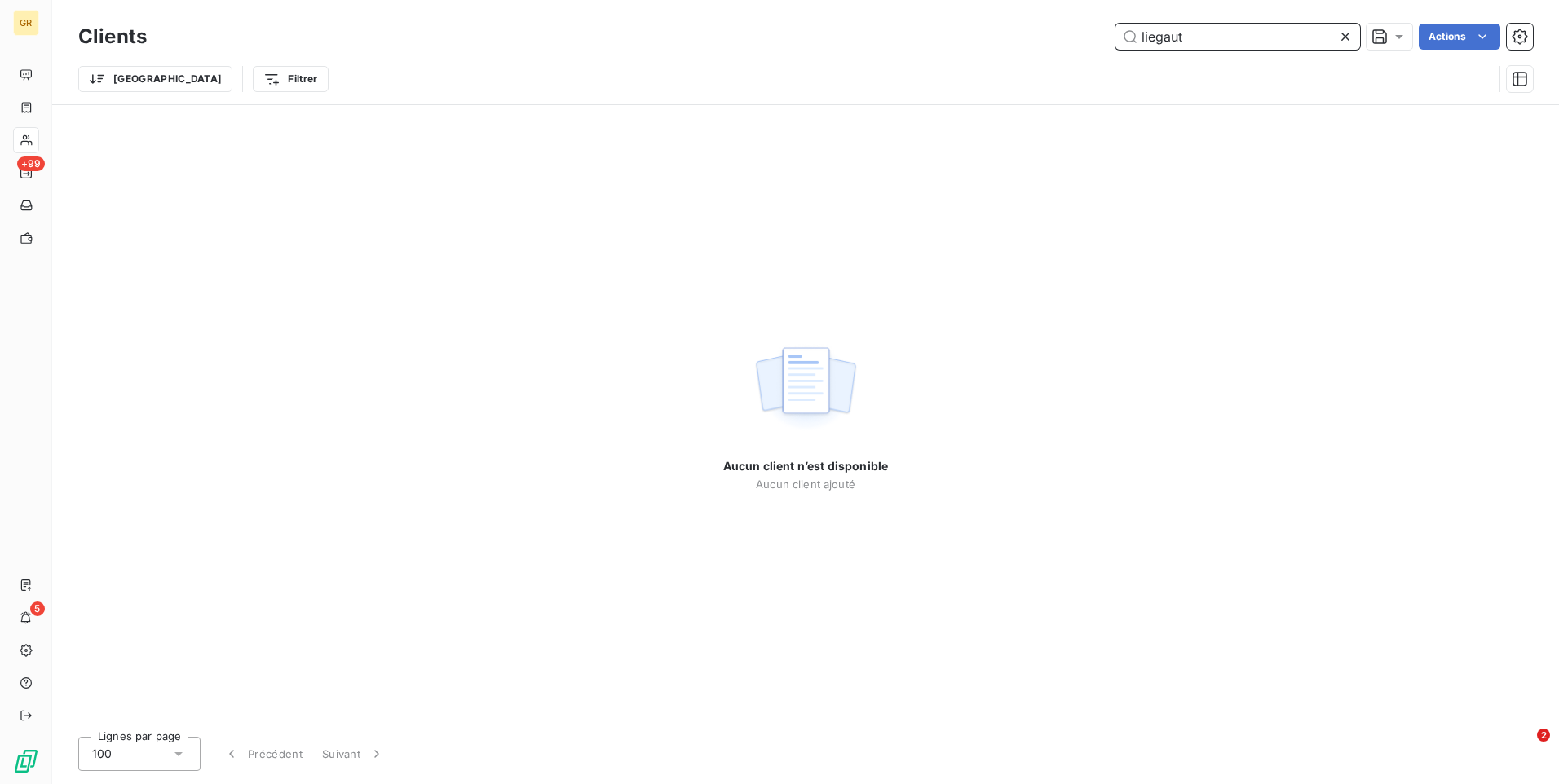
click at [1199, 33] on input "liegaut" at bounding box center [1238, 36] width 245 height 26
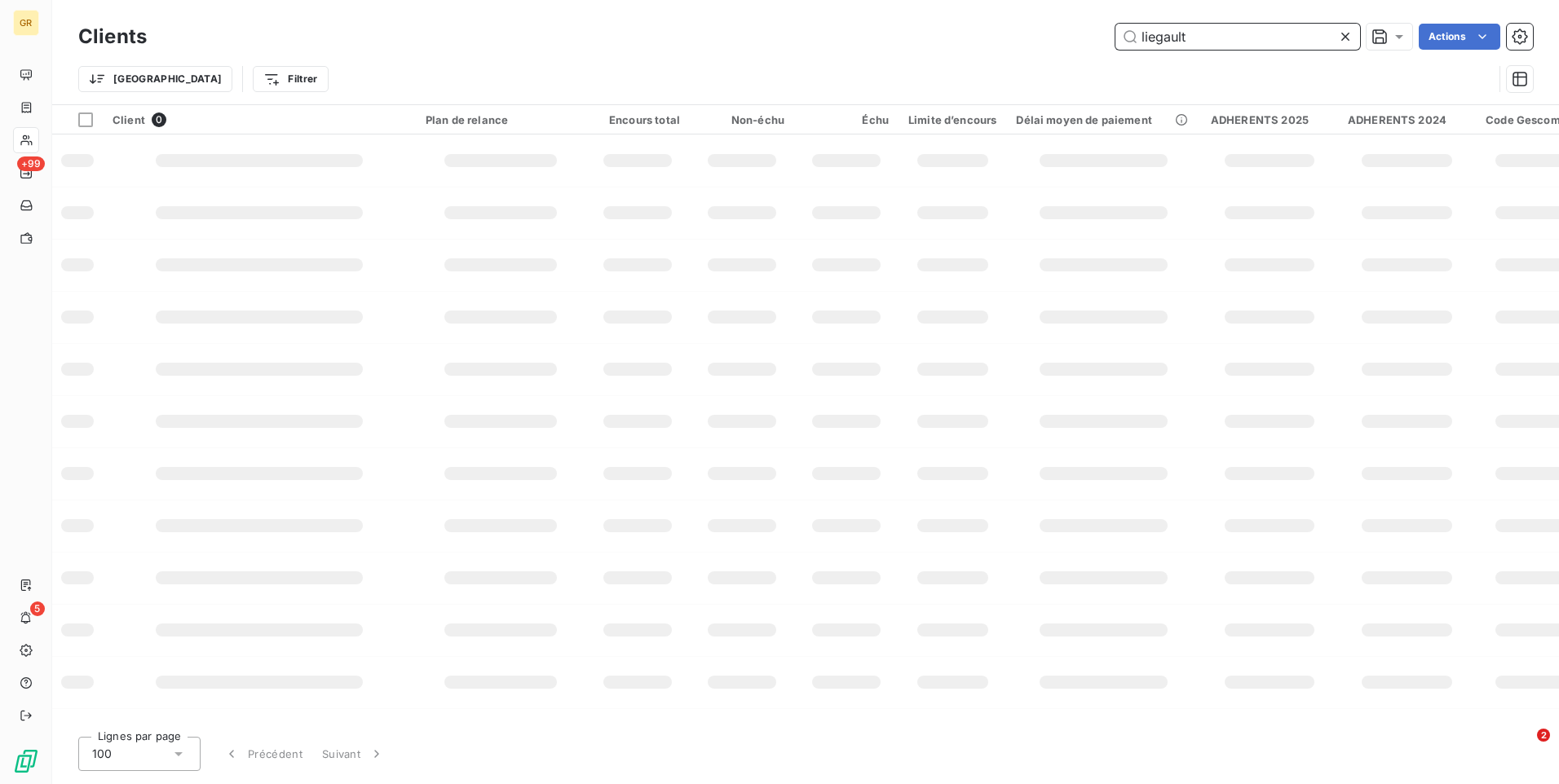
type input "liegault"
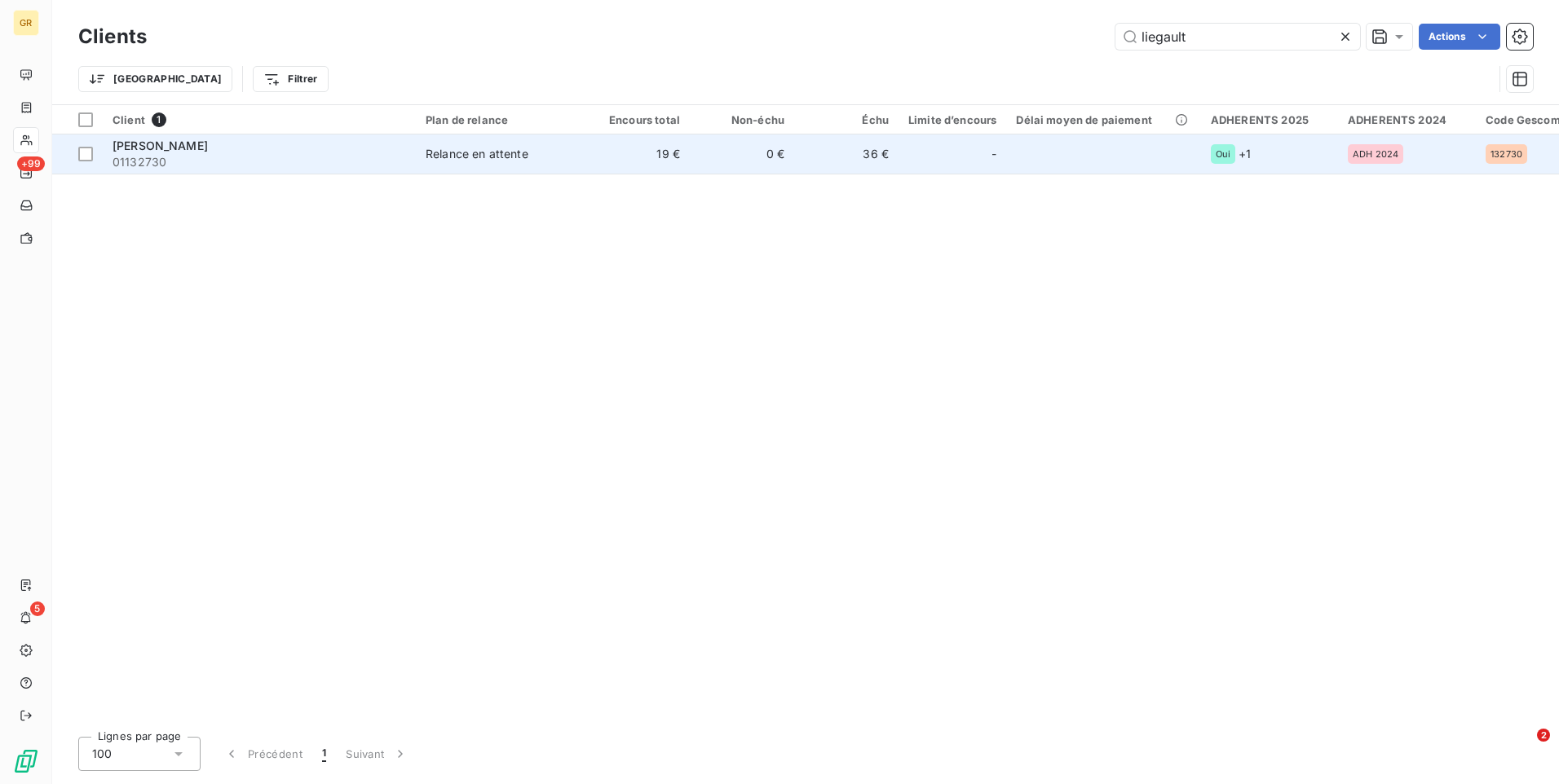
click at [139, 142] on span "[PERSON_NAME]" at bounding box center [160, 146] width 96 height 14
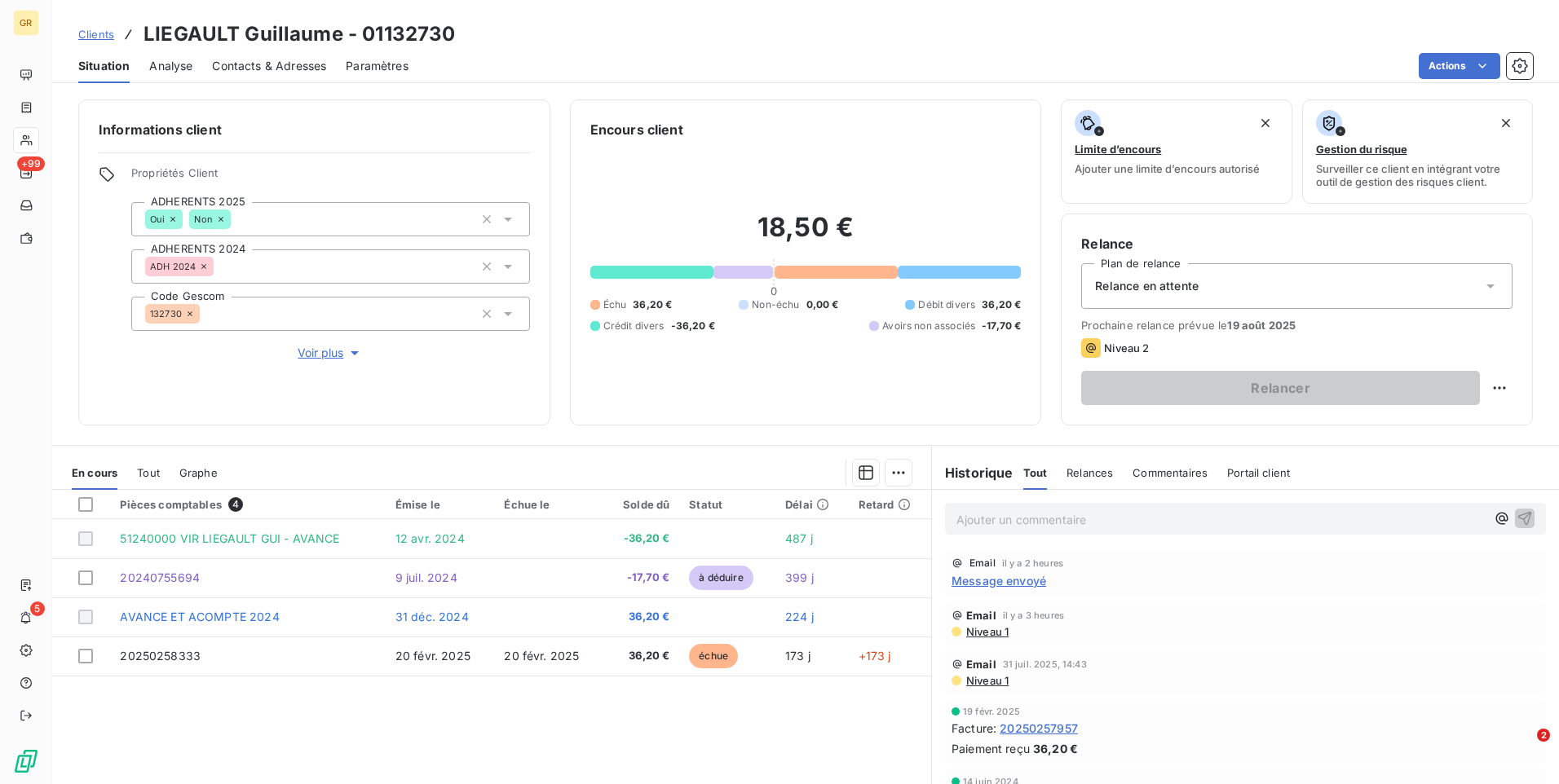
click at [1015, 582] on span "Message envoyé" at bounding box center [999, 581] width 95 height 17
click at [1014, 580] on span "Message envoyé" at bounding box center [999, 581] width 95 height 17
